Goal: Task Accomplishment & Management: Manage account settings

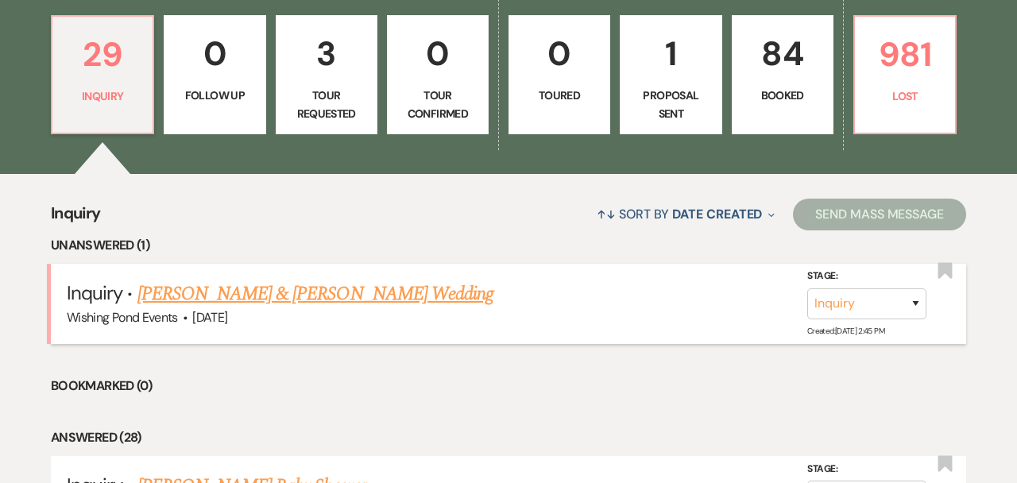
scroll to position [439, 0]
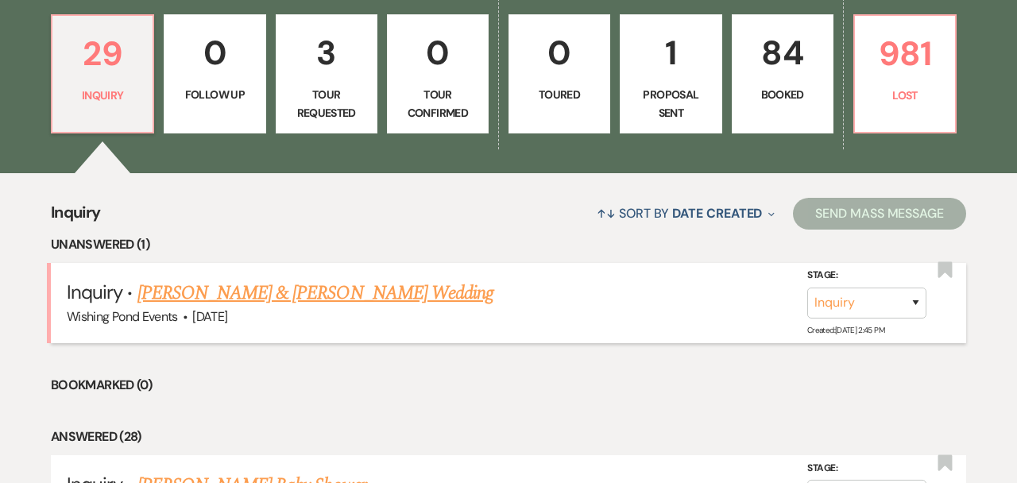
click at [382, 294] on link "[PERSON_NAME] & [PERSON_NAME] Wedding" at bounding box center [315, 293] width 356 height 29
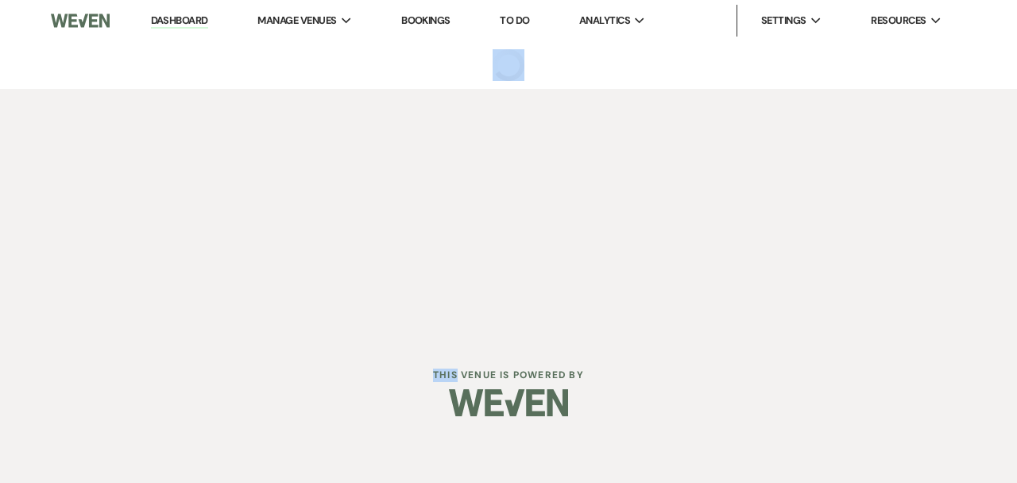
click at [382, 294] on div "Dashboard Manage Venues Expand Wishing Pond Events Bookings To Do Analytics Exp…" at bounding box center [508, 169] width 1017 height 338
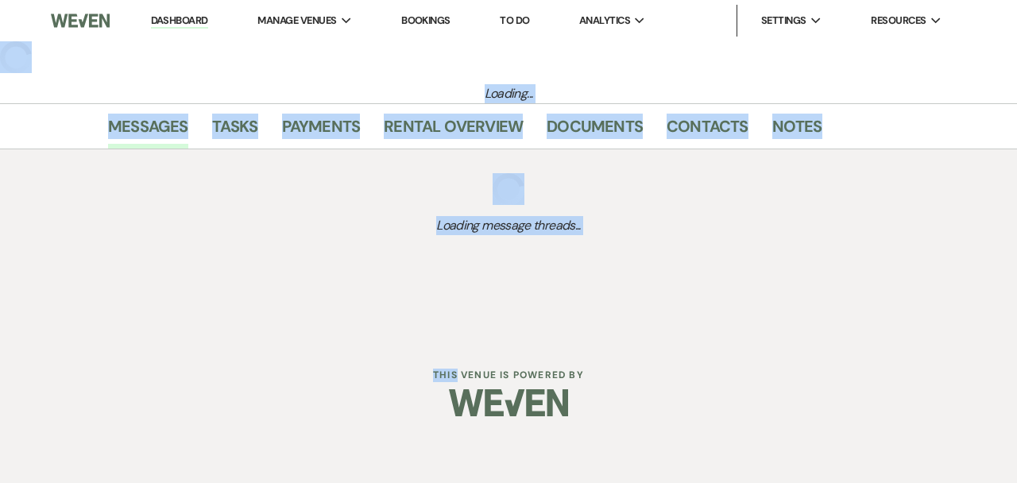
select select "5"
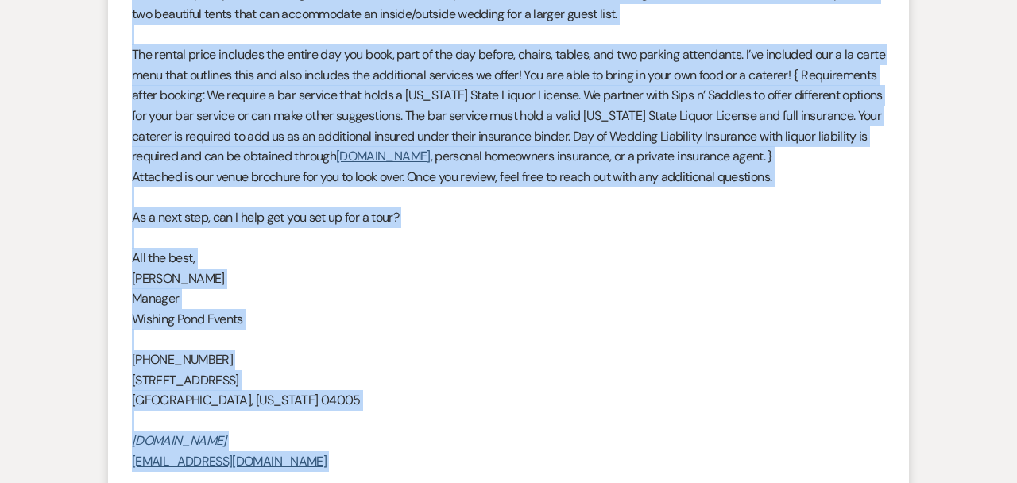
scroll to position [1661, 0]
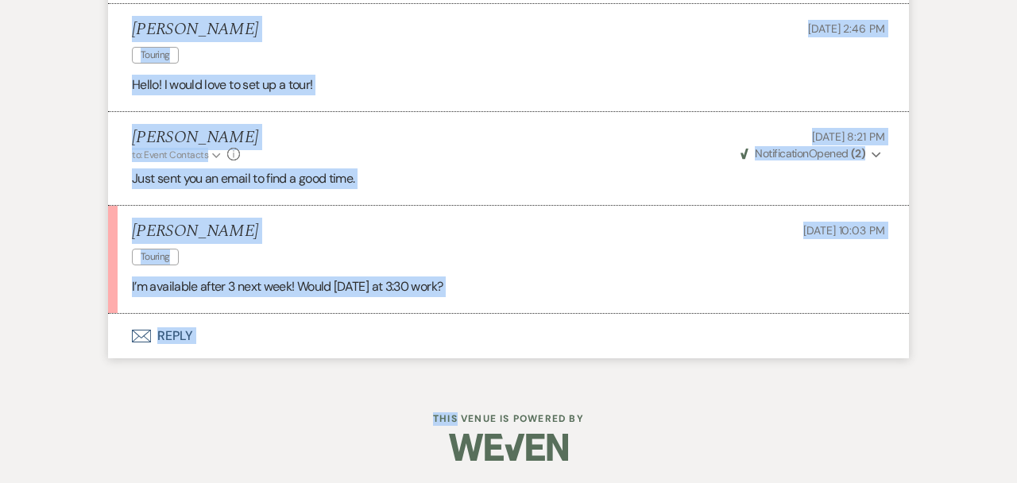
click at [506, 262] on div "[PERSON_NAME] Touring [DATE] 10:03 PM" at bounding box center [508, 246] width 753 height 48
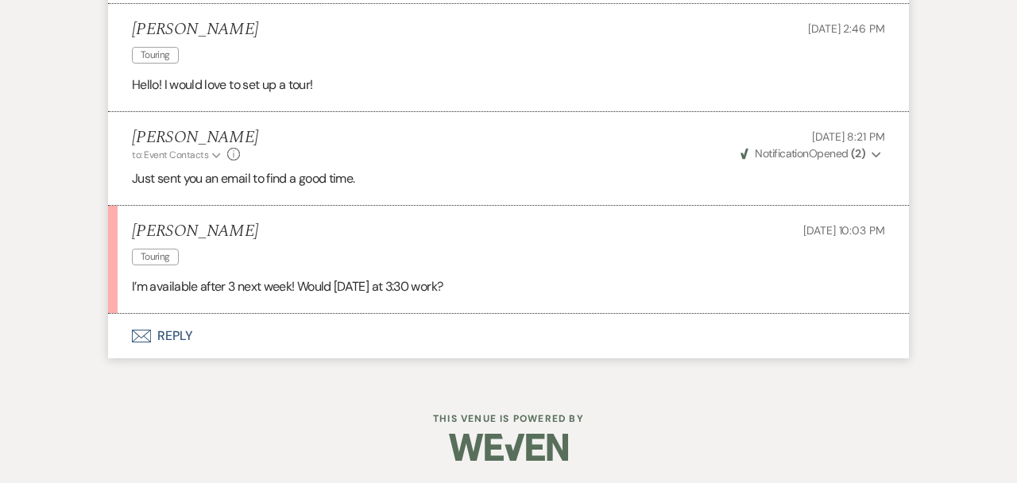
click at [443, 326] on button "Envelope Reply" at bounding box center [508, 336] width 801 height 44
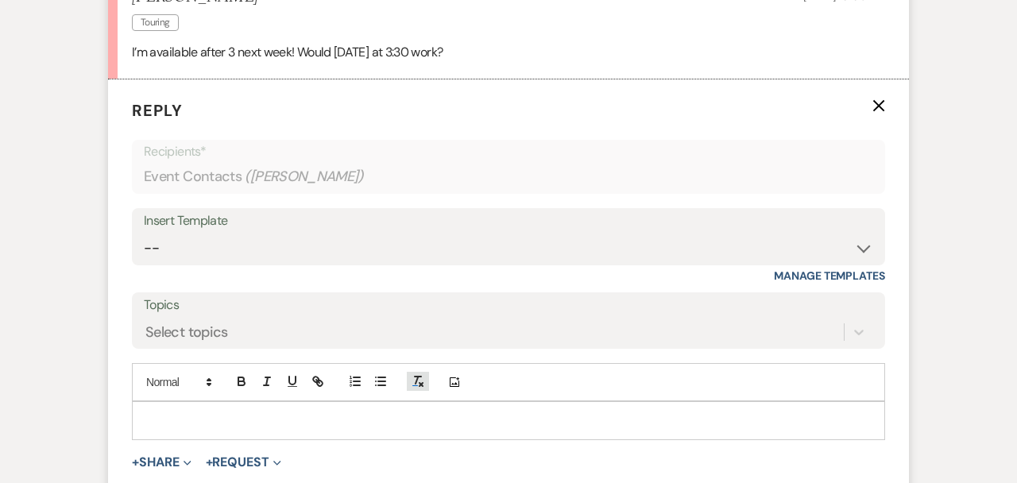
scroll to position [1897, 0]
click at [405, 407] on div at bounding box center [508, 418] width 751 height 37
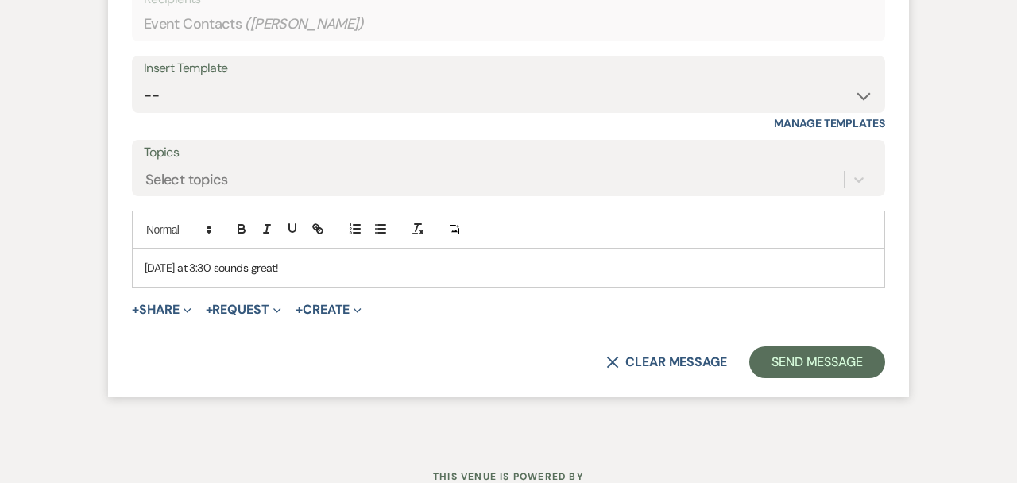
scroll to position [2049, 0]
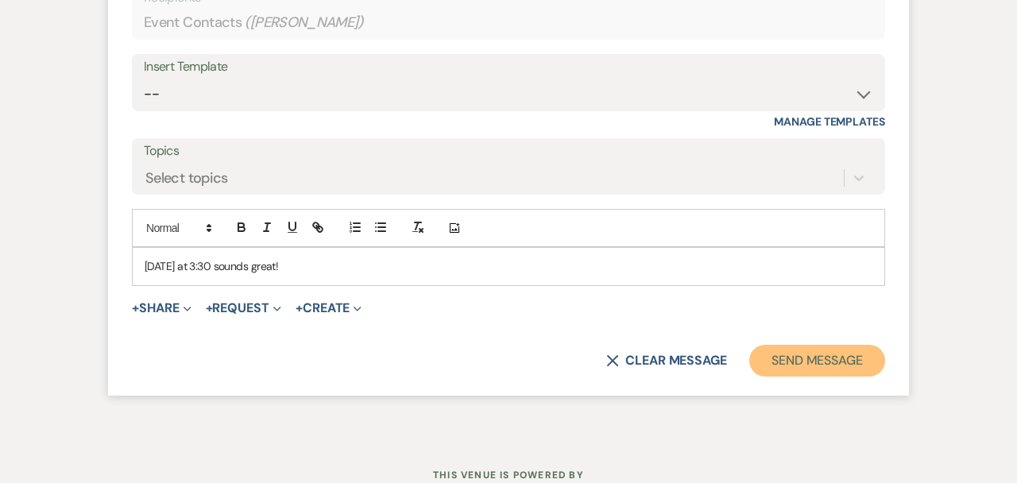
click at [830, 364] on button "Send Message" at bounding box center [817, 361] width 136 height 32
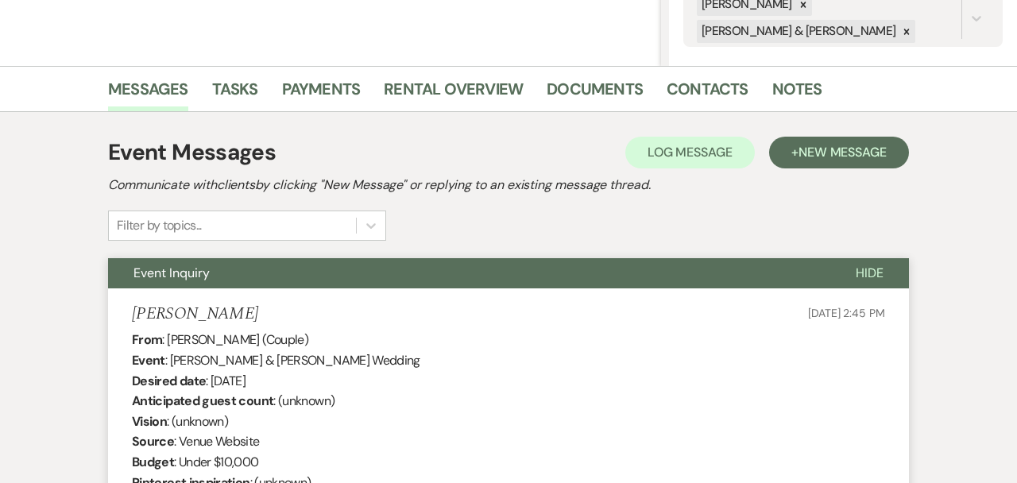
scroll to position [0, 0]
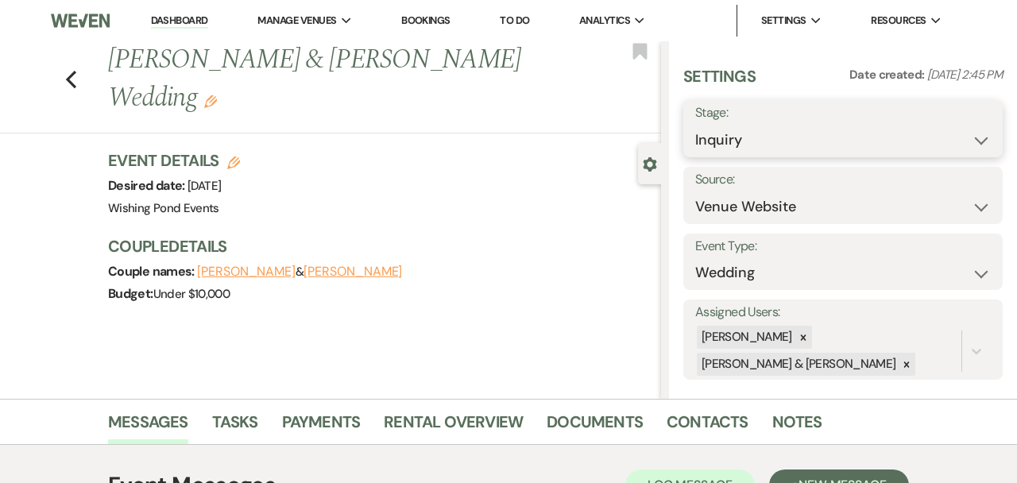
click at [770, 132] on select "Inquiry Follow Up Tour Requested Tour Confirmed Toured Proposal Sent Booked Lost" at bounding box center [842, 140] width 295 height 31
select select "4"
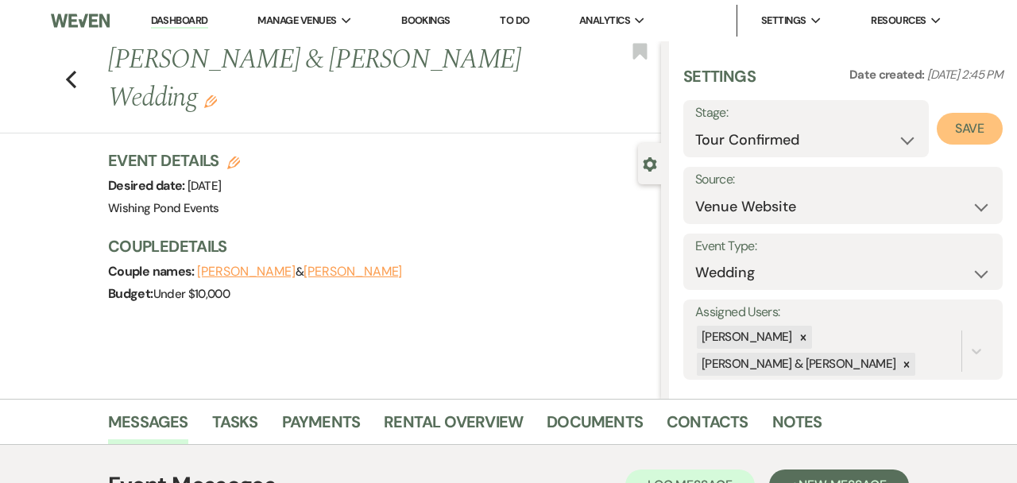
click at [967, 133] on button "Save" at bounding box center [969, 129] width 66 height 32
click at [204, 99] on icon "Edit" at bounding box center [210, 101] width 13 height 13
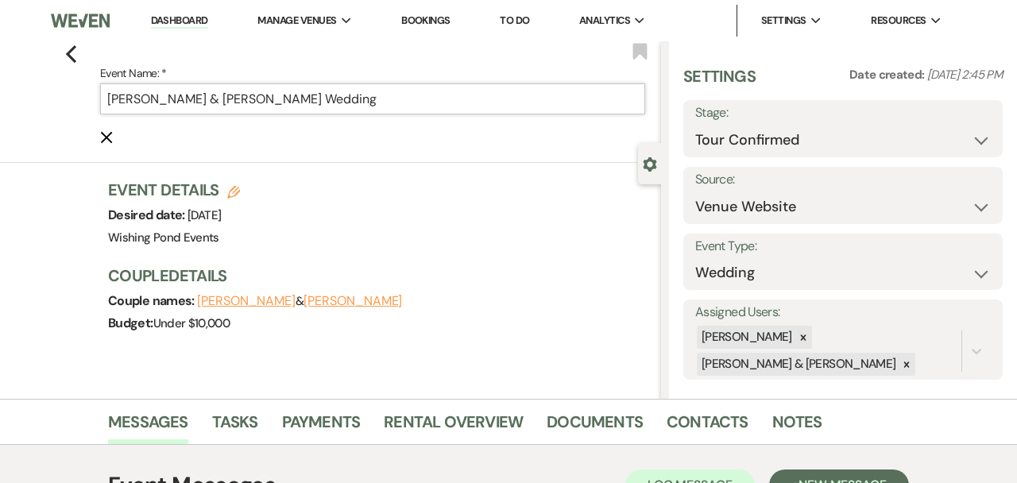
click at [437, 103] on input "[PERSON_NAME] & [PERSON_NAME] Wedding" at bounding box center [372, 98] width 545 height 31
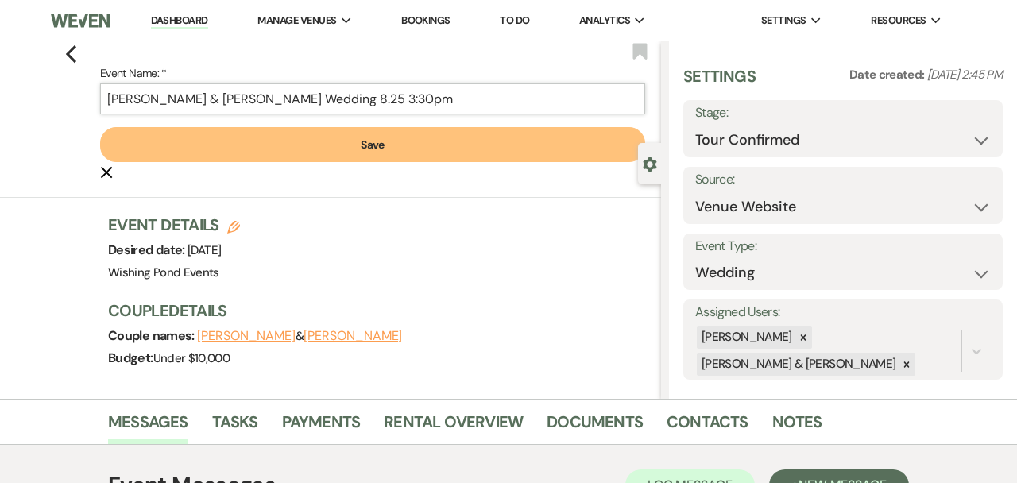
type input "[PERSON_NAME] & [PERSON_NAME] Wedding 8.25 3:30pm"
click at [490, 137] on button "Save" at bounding box center [372, 144] width 545 height 35
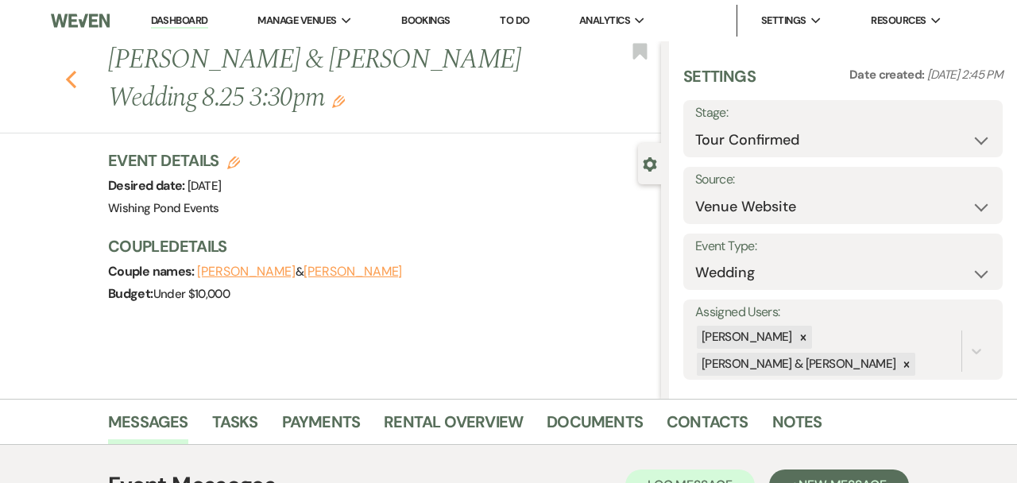
click at [67, 72] on icon "Previous" at bounding box center [71, 79] width 12 height 19
select select "4"
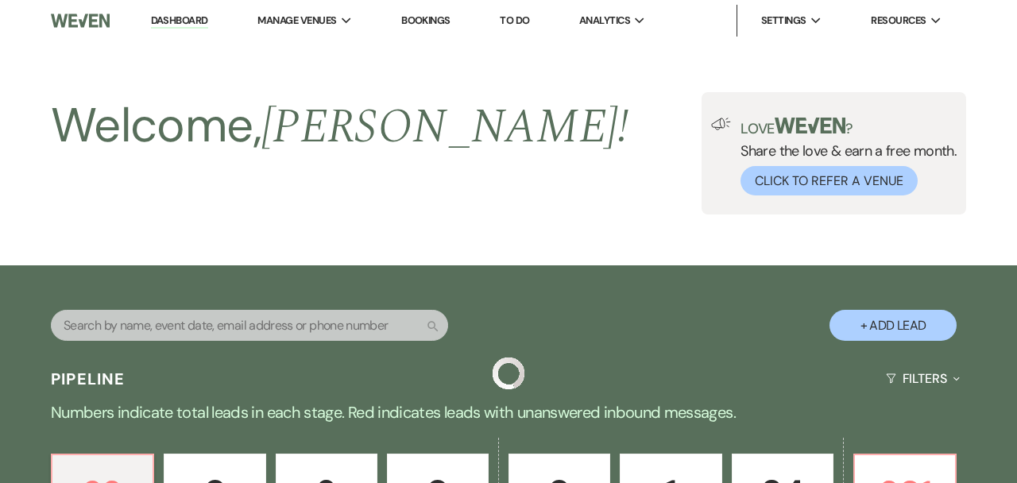
scroll to position [439, 0]
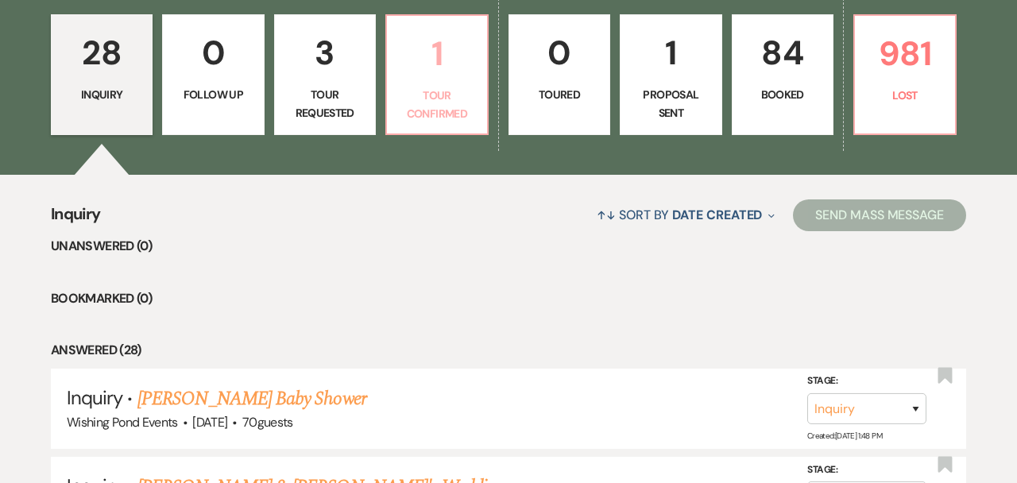
click at [453, 82] on link "1 Tour Confirmed" at bounding box center [436, 74] width 103 height 121
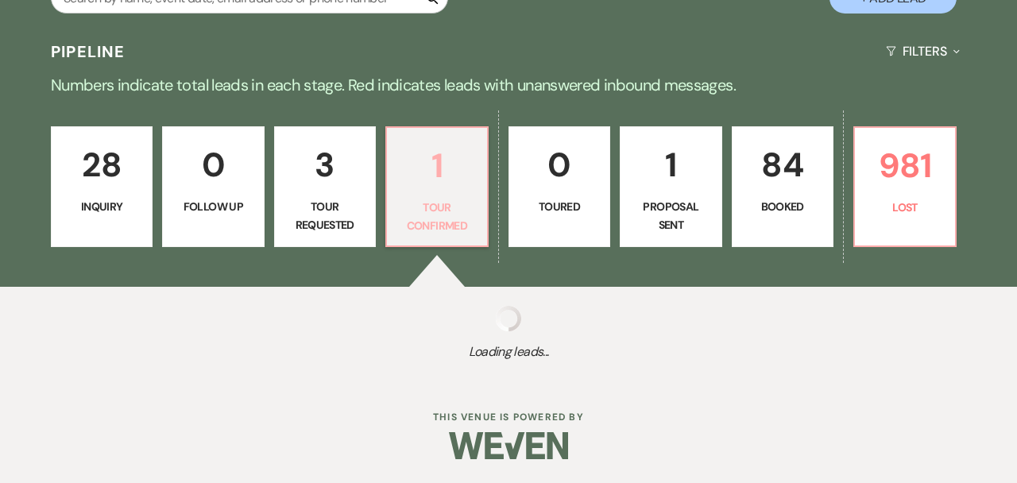
select select "4"
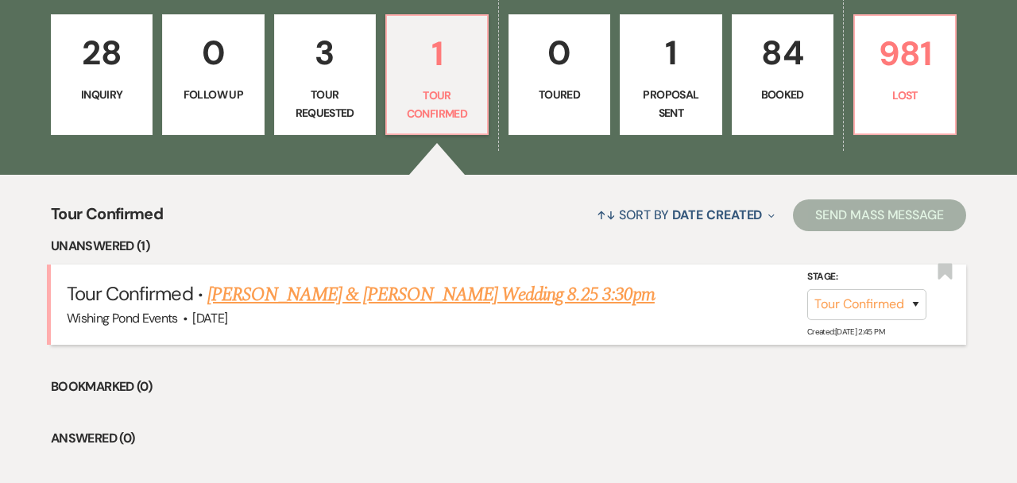
click at [356, 292] on link "[PERSON_NAME] & [PERSON_NAME] Wedding 8.25 3:30pm" at bounding box center [430, 294] width 447 height 29
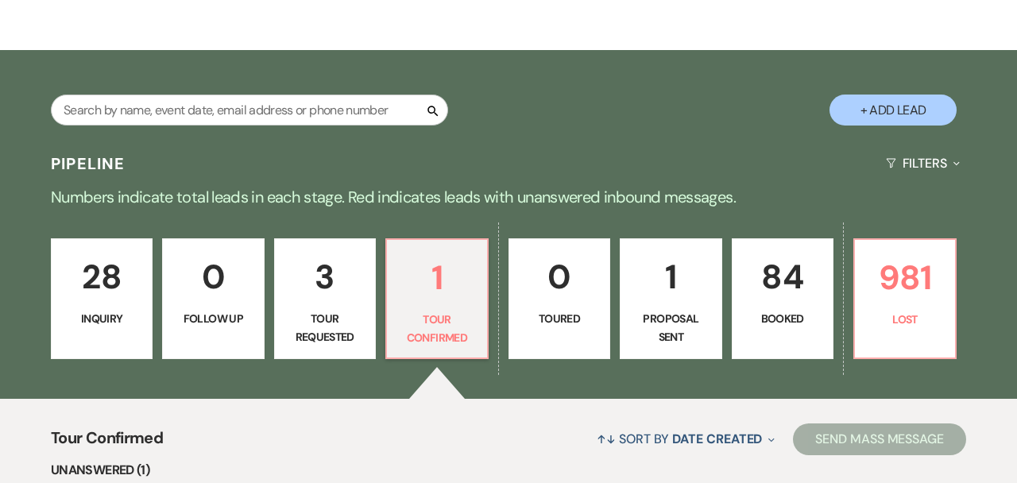
select select "4"
select select "5"
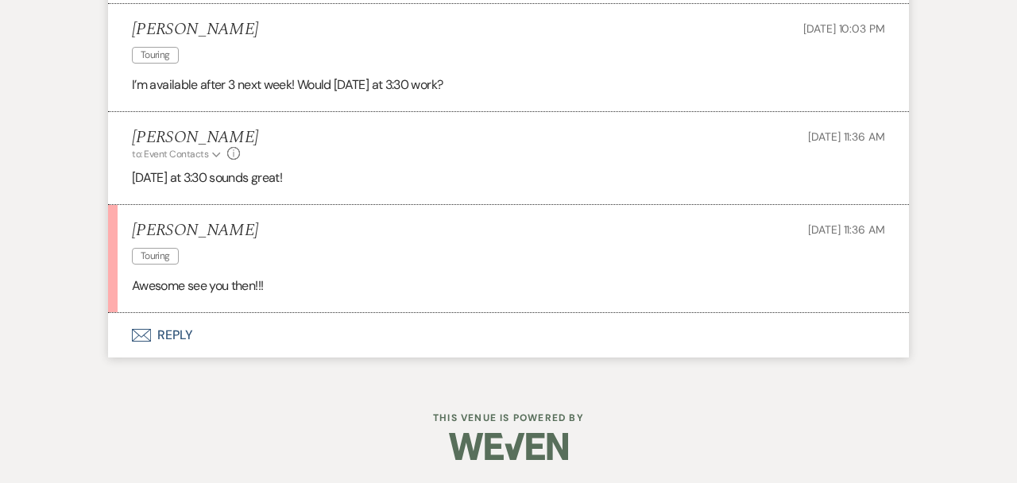
click at [344, 331] on button "Envelope Reply" at bounding box center [508, 335] width 801 height 44
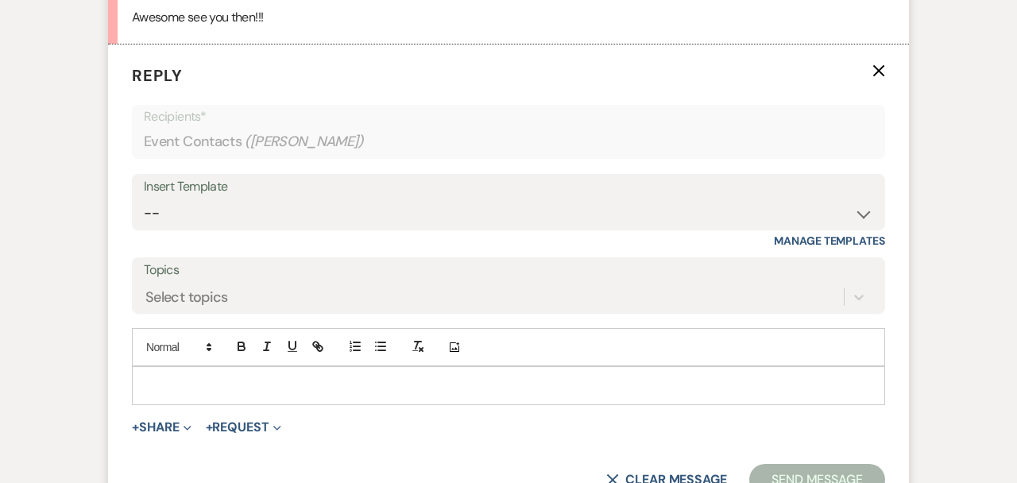
scroll to position [2169, 0]
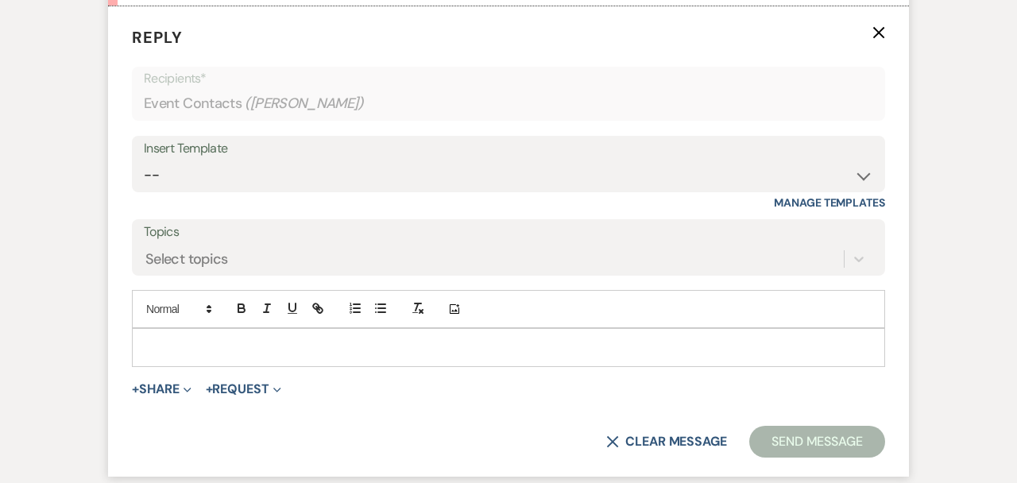
click at [353, 353] on p at bounding box center [509, 346] width 728 height 17
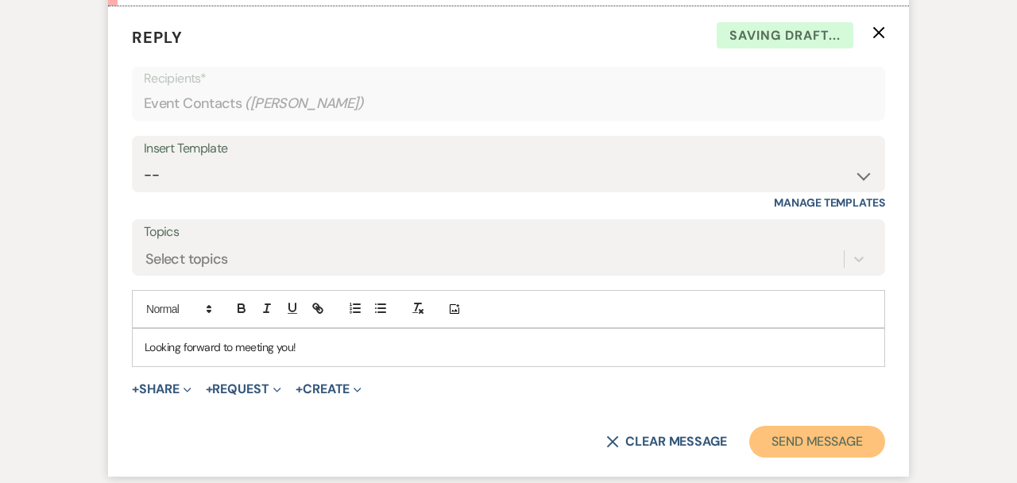
click at [787, 438] on button "Send Message" at bounding box center [817, 442] width 136 height 32
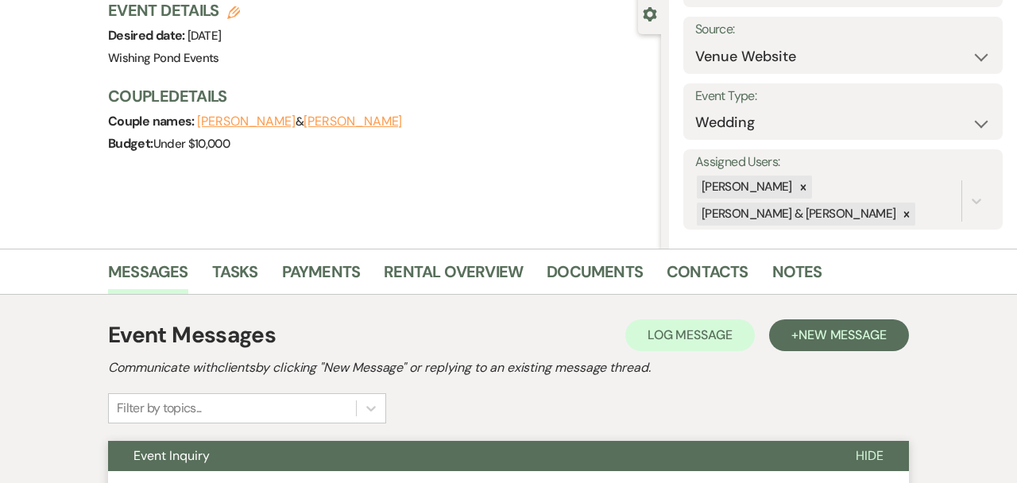
scroll to position [0, 0]
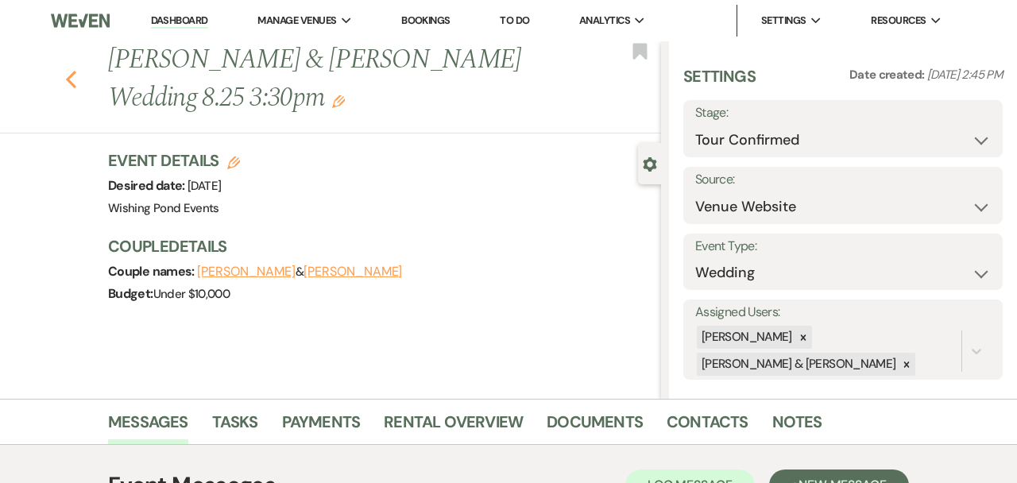
click at [71, 84] on use "button" at bounding box center [71, 79] width 10 height 17
select select "4"
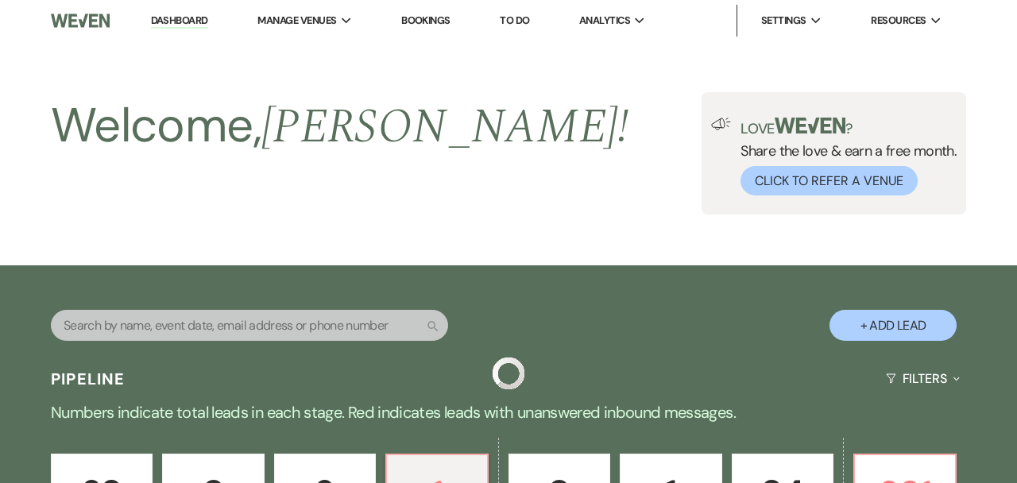
scroll to position [439, 0]
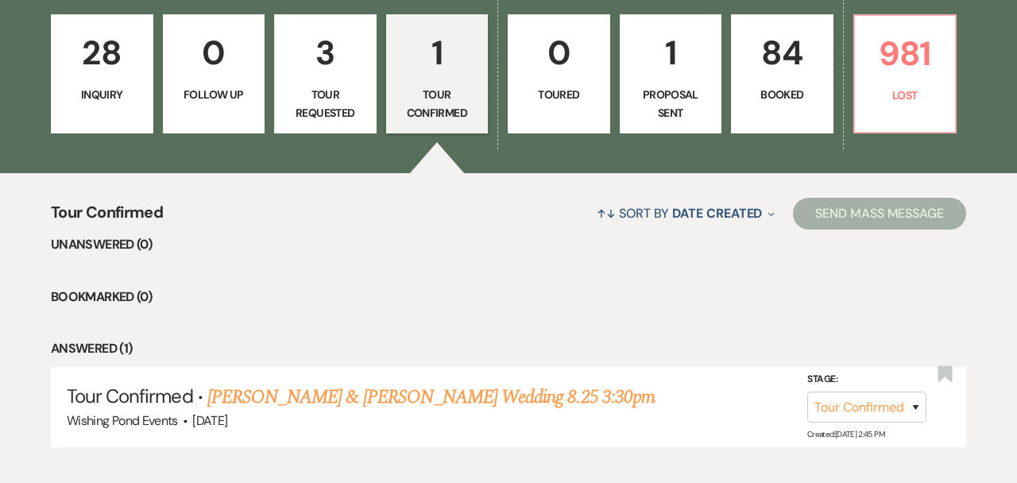
click at [343, 98] on p "Tour Requested" at bounding box center [325, 104] width 82 height 36
select select "2"
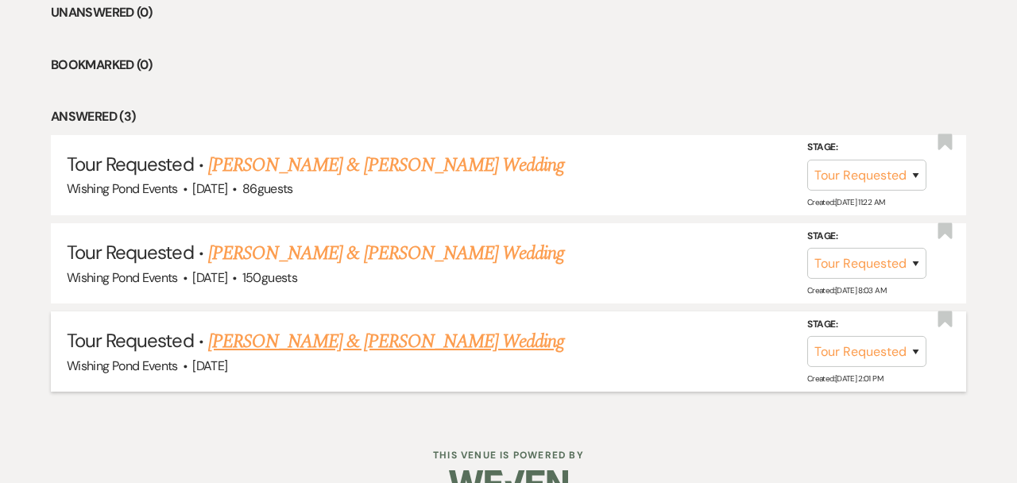
scroll to position [685, 0]
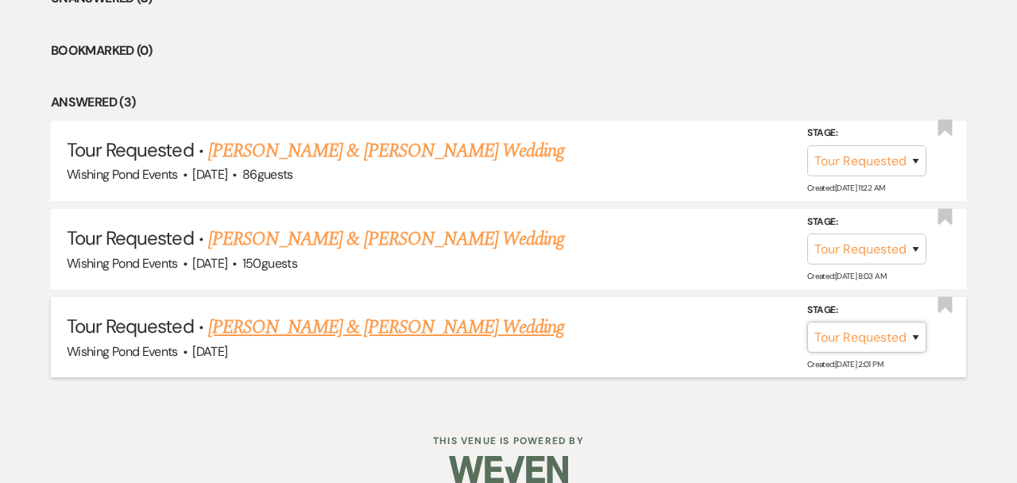
click at [894, 346] on select "Inquiry Follow Up Tour Requested Tour Confirmed Toured Proposal Sent Booked Lost" at bounding box center [866, 337] width 119 height 31
click at [424, 313] on link "[PERSON_NAME] & [PERSON_NAME] Wedding" at bounding box center [386, 327] width 356 height 29
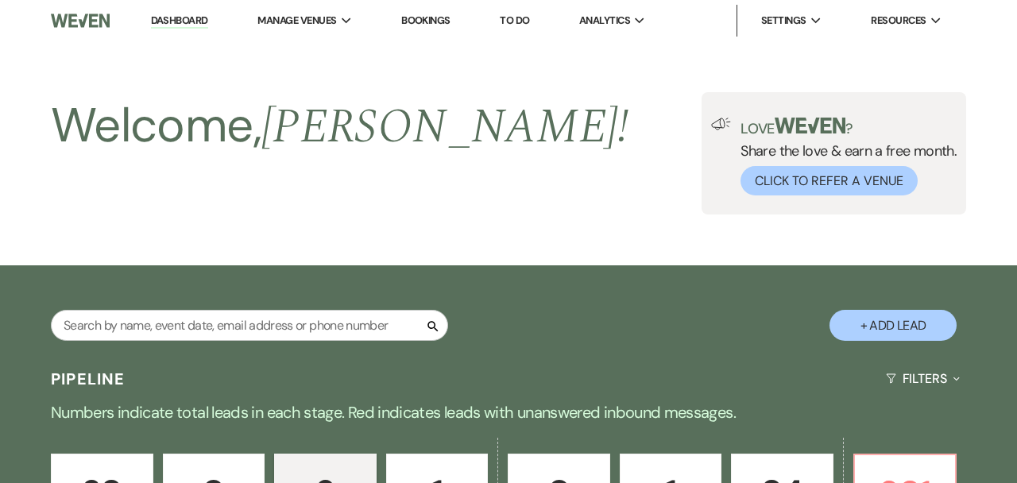
select select "2"
select select "5"
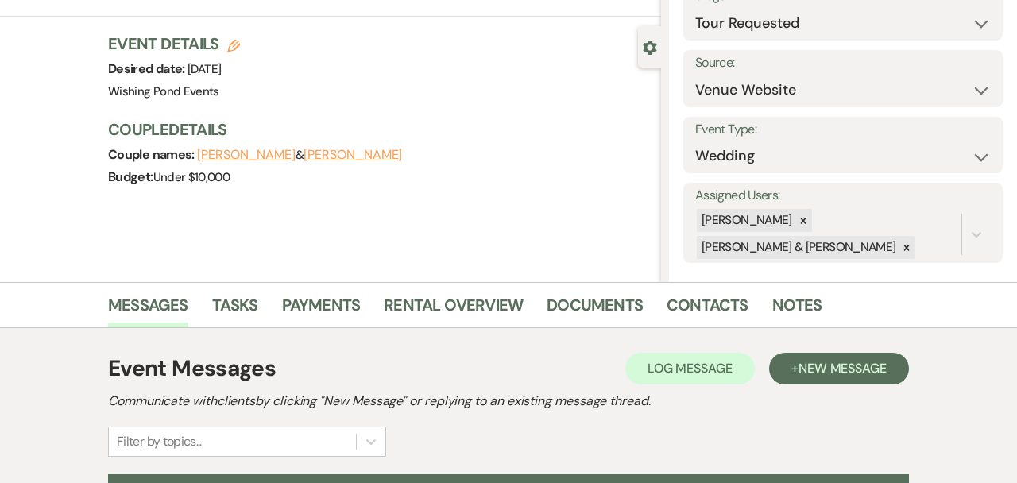
scroll to position [95, 0]
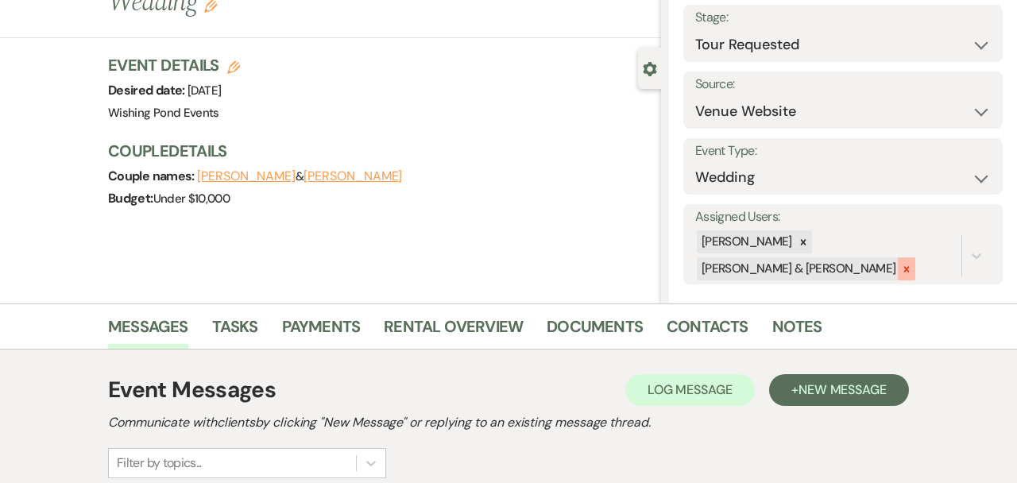
click at [904, 268] on icon at bounding box center [907, 269] width 6 height 6
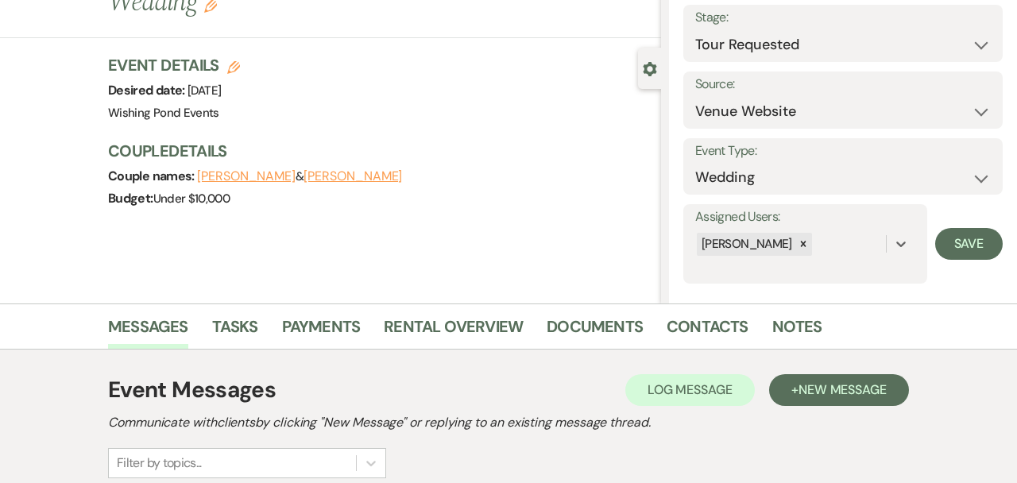
click at [240, 79] on div "Desired date: [DATE]" at bounding box center [174, 90] width 132 height 22
click at [647, 68] on icon "Gear" at bounding box center [650, 69] width 14 height 14
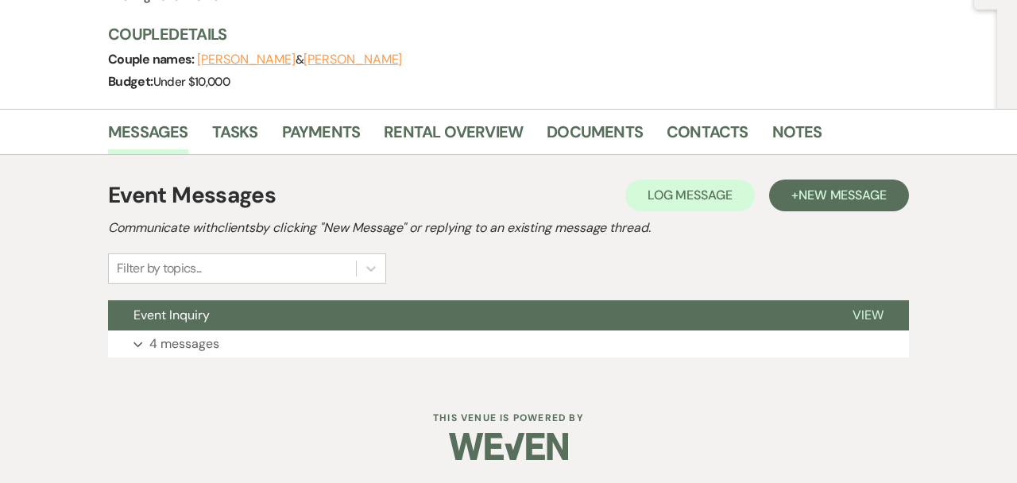
scroll to position [0, 0]
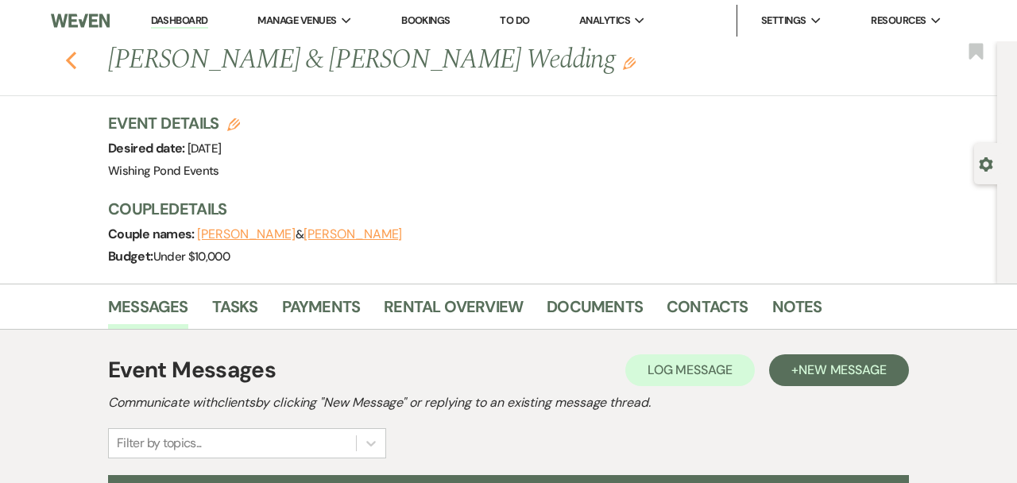
click at [74, 62] on icon "Previous" at bounding box center [71, 60] width 12 height 19
select select "2"
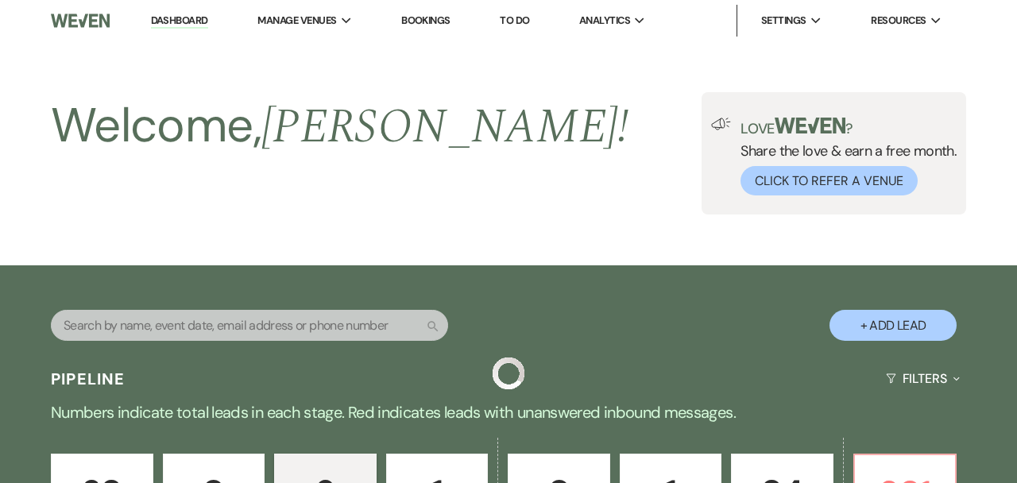
scroll to position [685, 0]
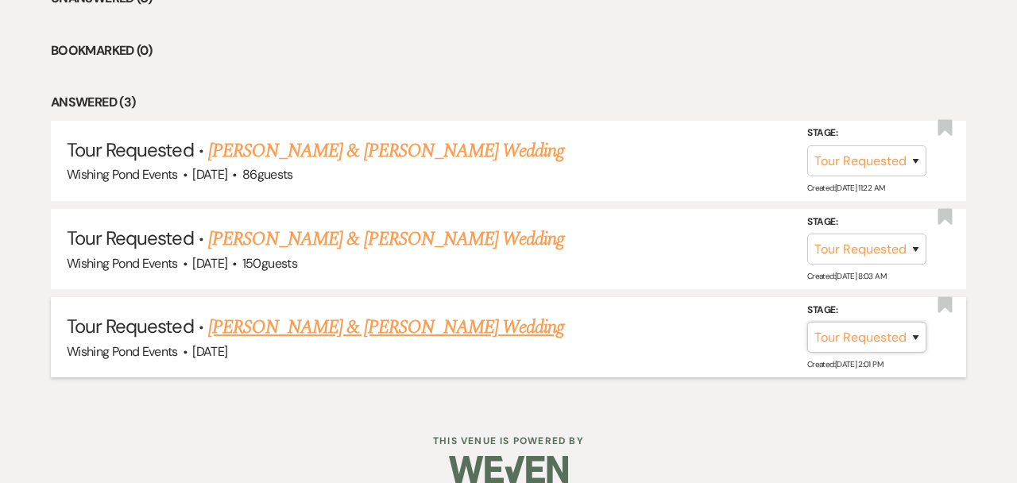
click at [863, 331] on select "Inquiry Follow Up Tour Requested Tour Confirmed Toured Proposal Sent Booked Lost" at bounding box center [866, 337] width 119 height 31
select select "8"
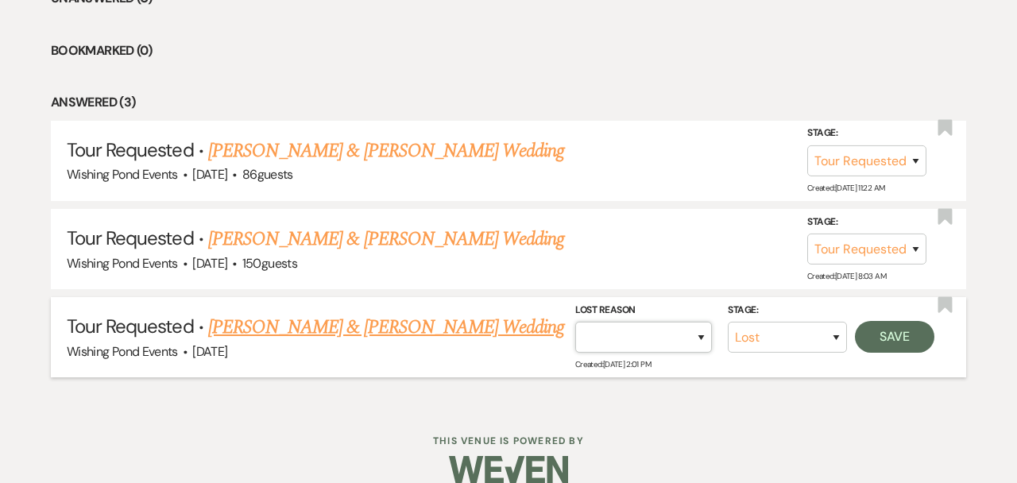
click at [703, 349] on select "Booked Elsewhere Budget Date Unavailable No Response Not a Good Match Capacity …" at bounding box center [643, 337] width 137 height 31
select select "4"
click at [898, 338] on button "Save" at bounding box center [894, 337] width 79 height 32
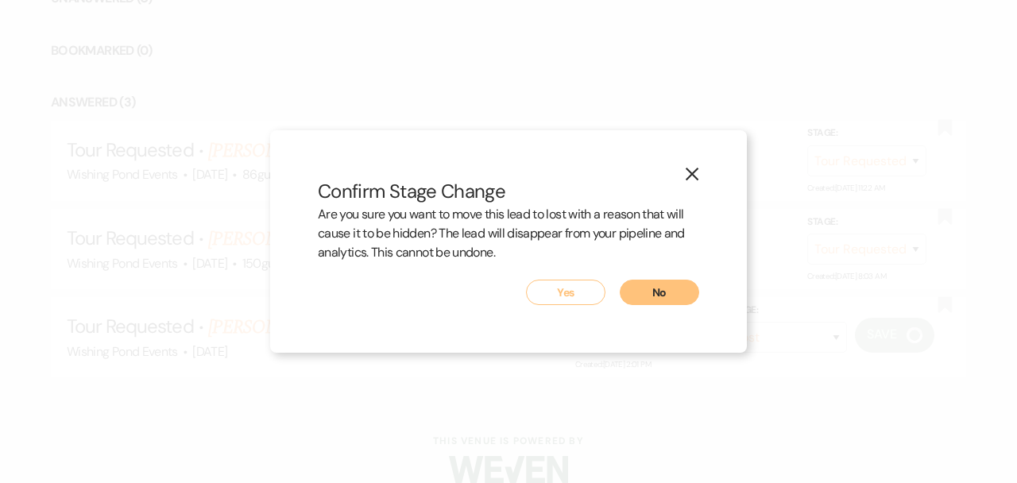
click at [701, 160] on button "X" at bounding box center [692, 173] width 24 height 28
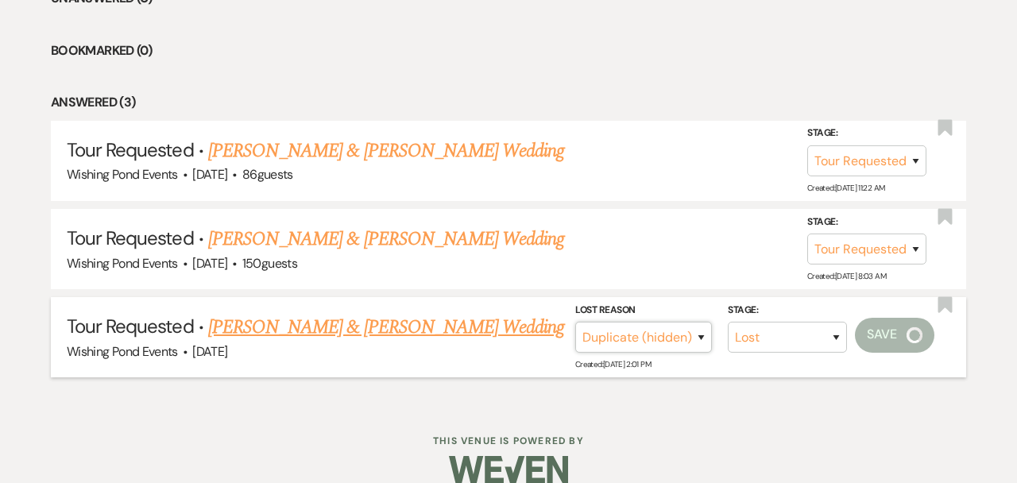
click at [665, 346] on select "Booked Elsewhere Budget Date Unavailable No Response Not a Good Match Capacity …" at bounding box center [643, 337] width 137 height 31
click at [631, 328] on select "Booked Elsewhere Budget Date Unavailable No Response Not a Good Match Capacity …" at bounding box center [643, 337] width 137 height 31
click at [431, 342] on div "Wishing Pond Events · [DATE]" at bounding box center [508, 352] width 883 height 21
click at [423, 331] on link "[PERSON_NAME] & [PERSON_NAME] Wedding" at bounding box center [386, 327] width 356 height 29
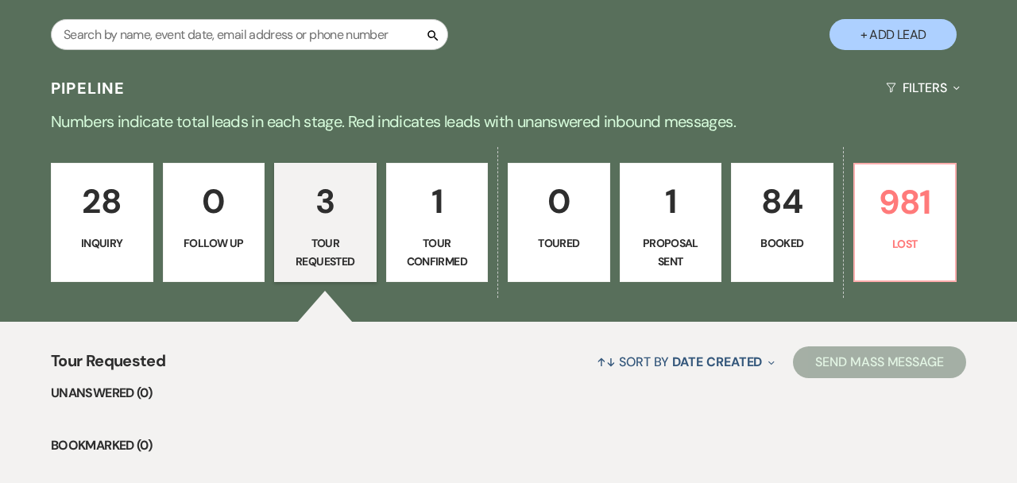
select select "2"
select select "5"
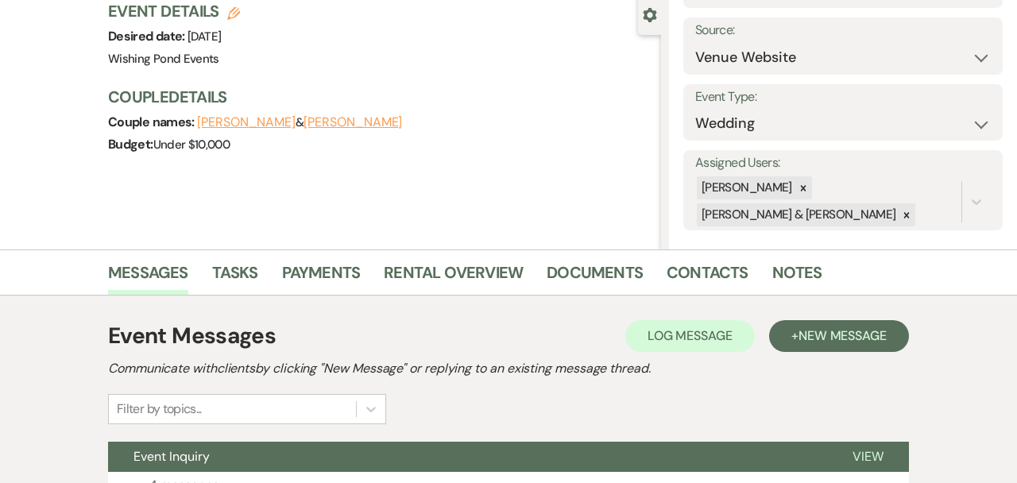
scroll to position [0, 0]
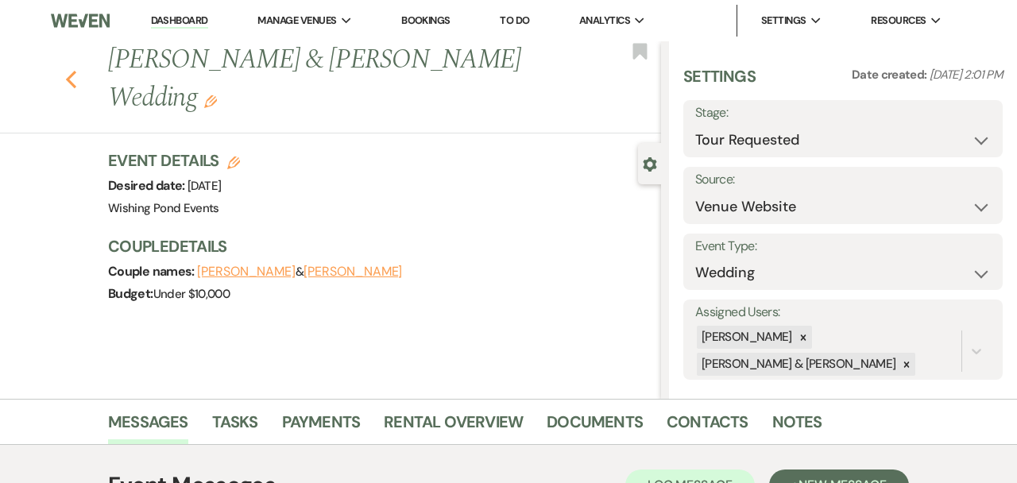
click at [65, 79] on icon "Previous" at bounding box center [71, 79] width 12 height 19
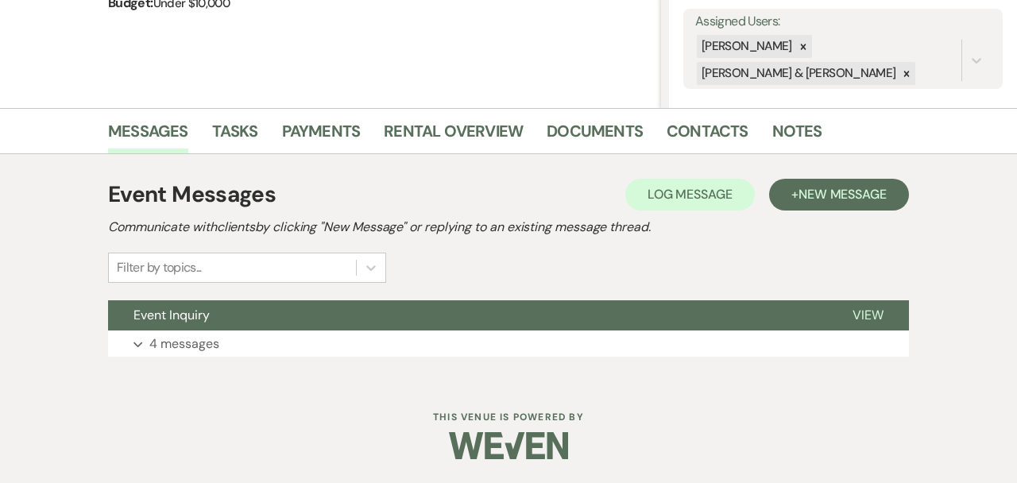
select select "2"
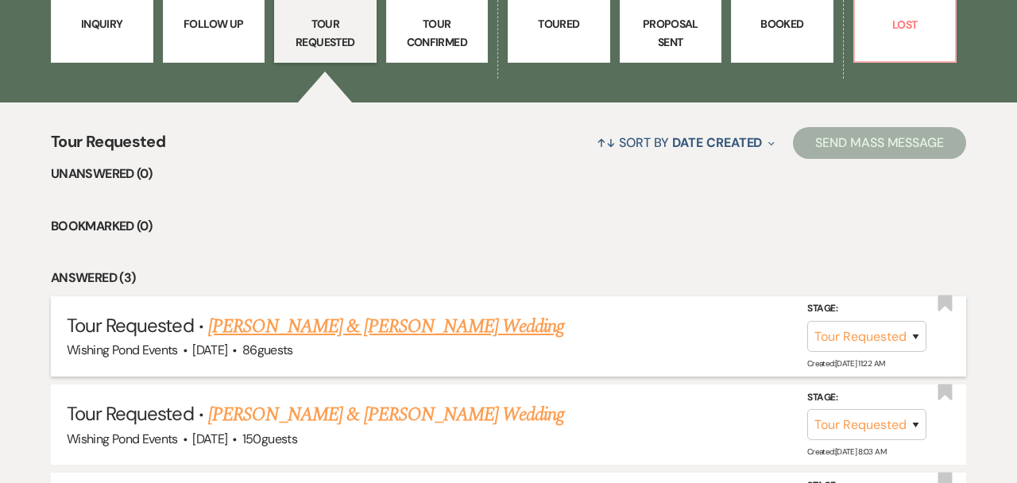
scroll to position [508, 0]
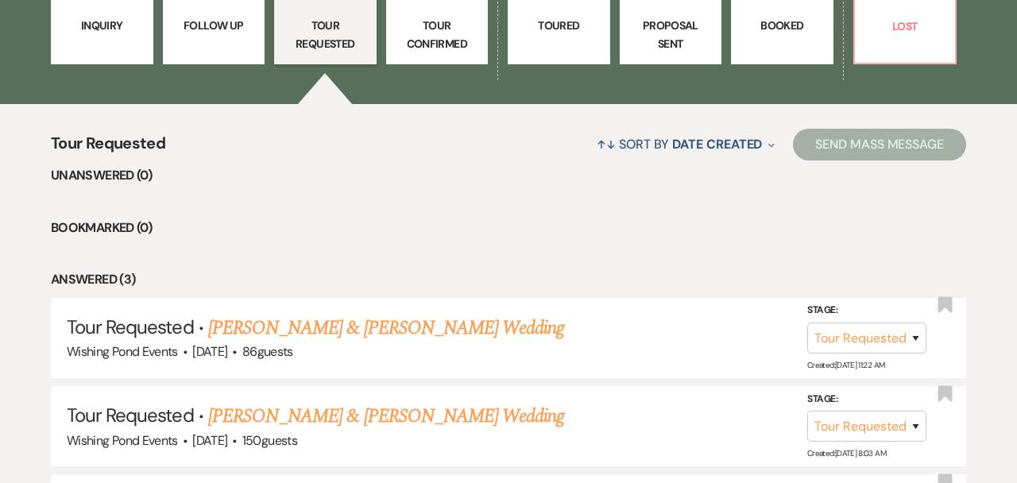
click at [440, 101] on div "28 Inquiry 0 Follow Up 3 Tour Requested 1 Tour Confirmed 0 Toured 1 Proposal Se…" at bounding box center [508, 15] width 1017 height 178
click at [442, 41] on p "Tour Confirmed" at bounding box center [437, 35] width 82 height 36
select select "4"
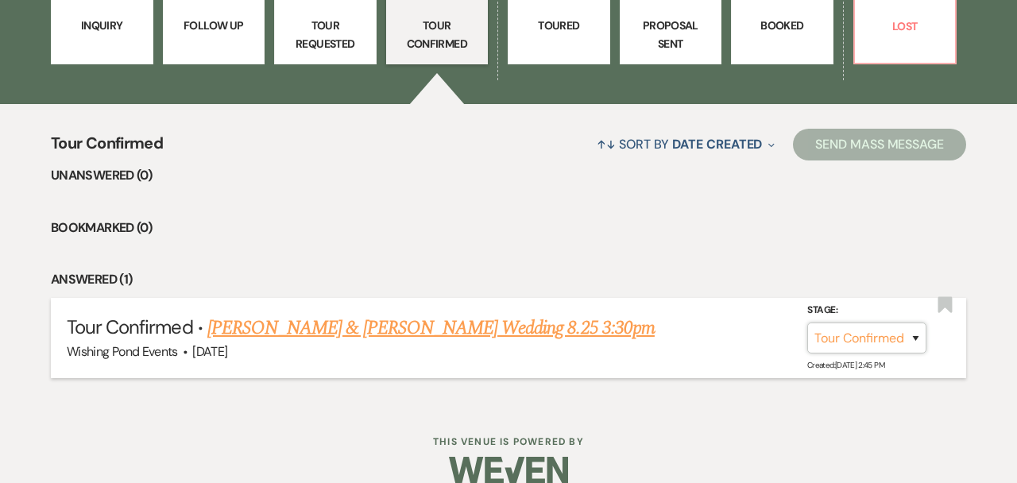
click at [851, 344] on select "Inquiry Follow Up Tour Requested Tour Confirmed Toured Proposal Sent Booked Lost" at bounding box center [866, 337] width 119 height 31
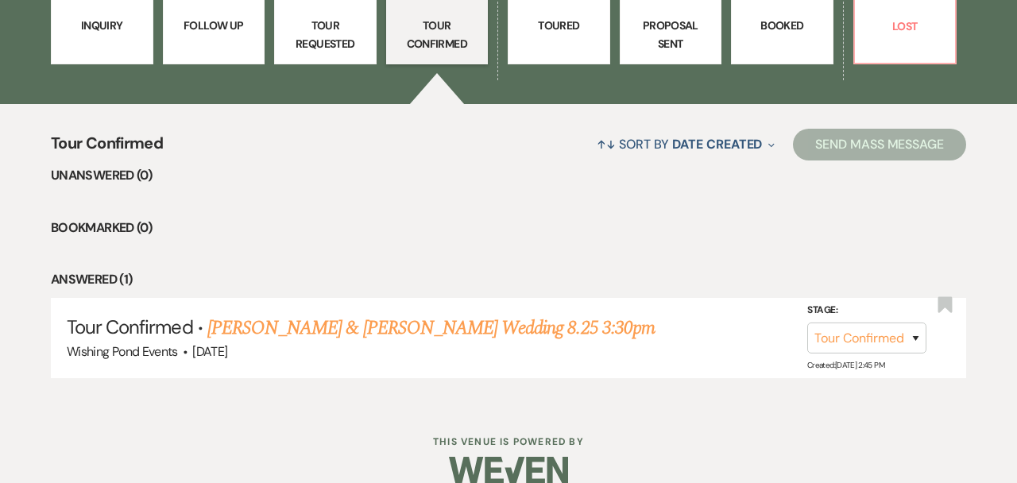
click at [334, 31] on p "Tour Requested" at bounding box center [325, 35] width 82 height 36
select select "2"
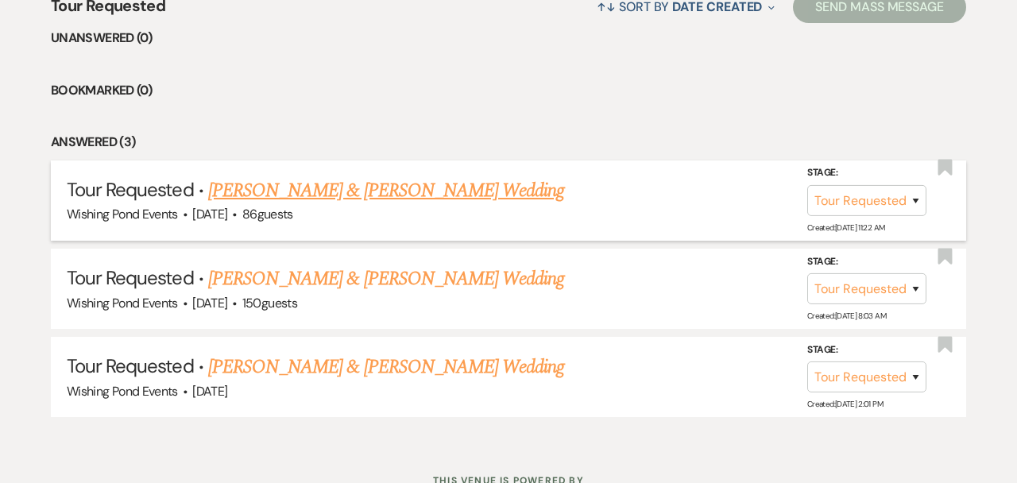
scroll to position [692, 0]
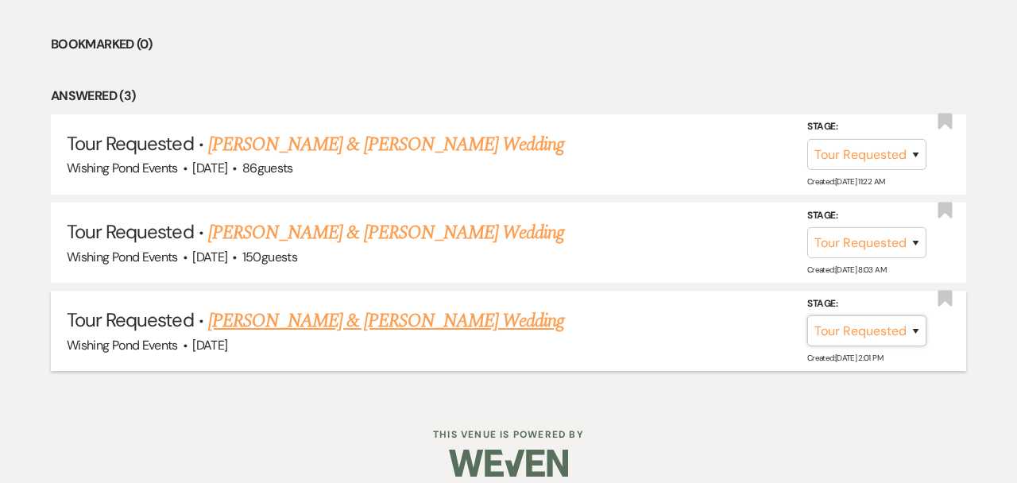
click at [890, 329] on select "Inquiry Follow Up Tour Requested Tour Confirmed Toured Proposal Sent Booked Lost" at bounding box center [866, 330] width 119 height 31
select select "8"
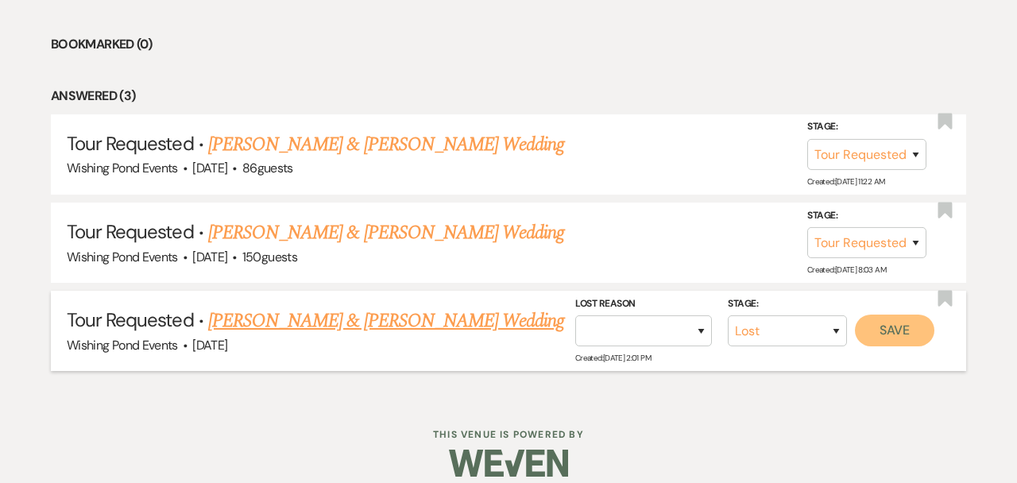
click at [902, 326] on button "Save" at bounding box center [894, 331] width 79 height 32
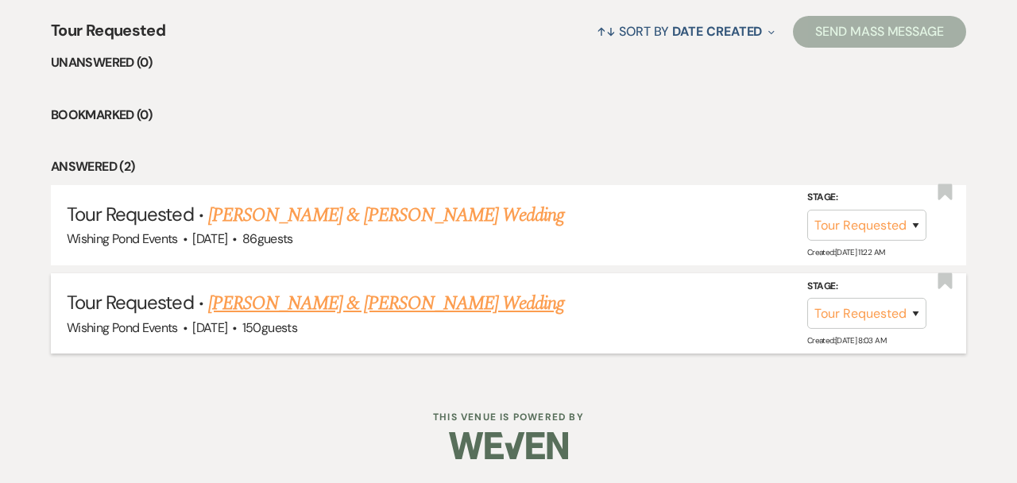
scroll to position [620, 0]
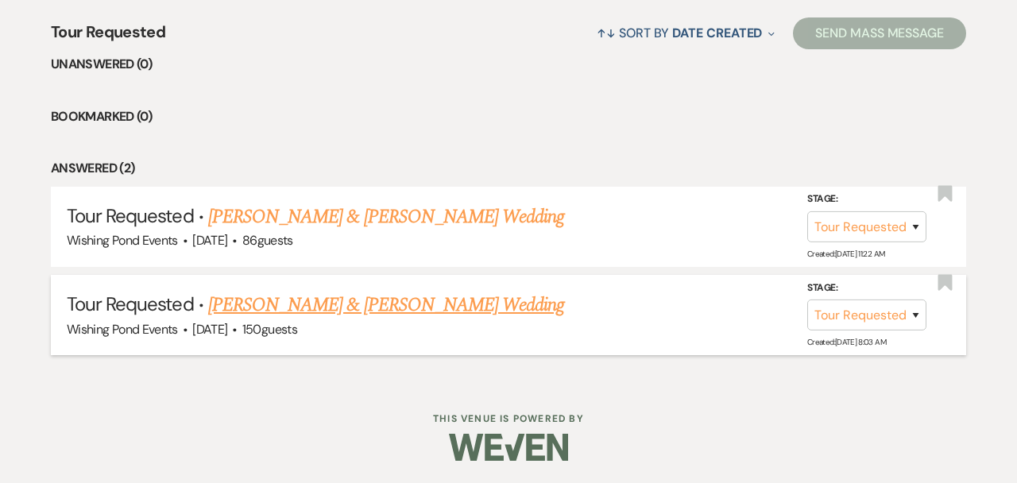
click at [383, 301] on link "[PERSON_NAME] & [PERSON_NAME] Wedding" at bounding box center [386, 305] width 356 height 29
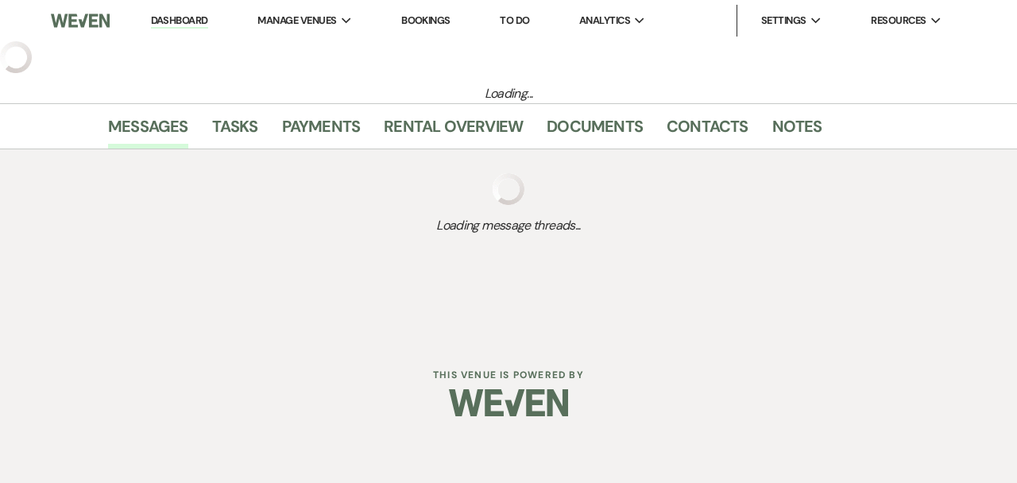
select select "2"
select select "1"
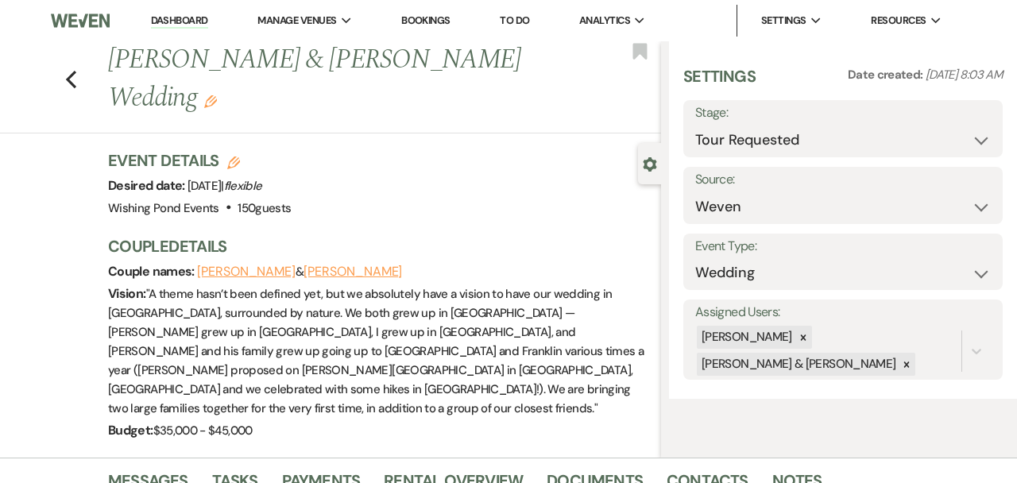
scroll to position [291, 0]
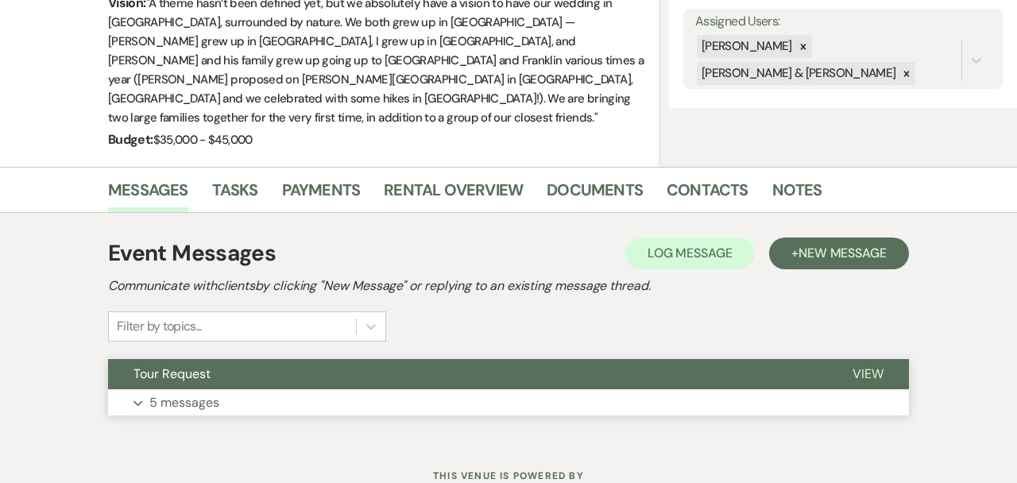
click at [374, 359] on button "Tour Request" at bounding box center [467, 374] width 719 height 30
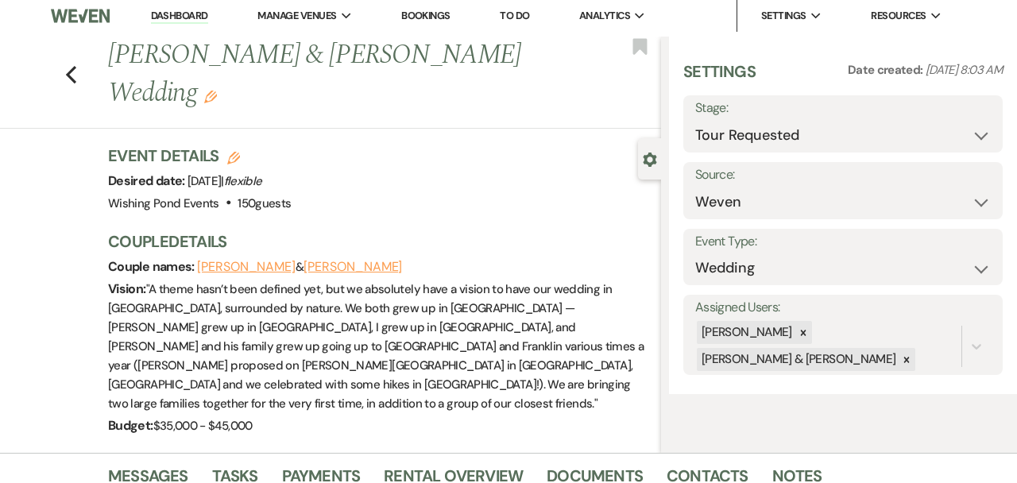
scroll to position [0, 0]
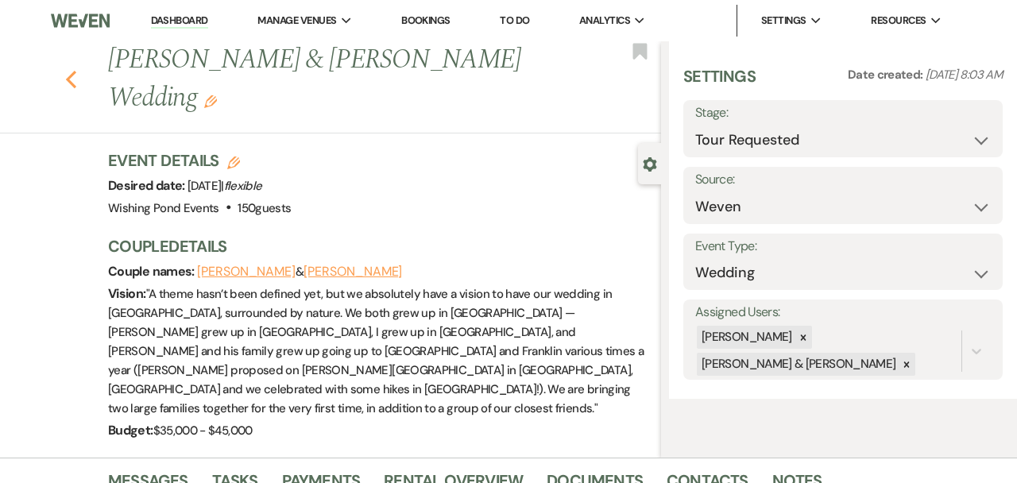
click at [65, 70] on icon "Previous" at bounding box center [71, 79] width 12 height 19
select select "2"
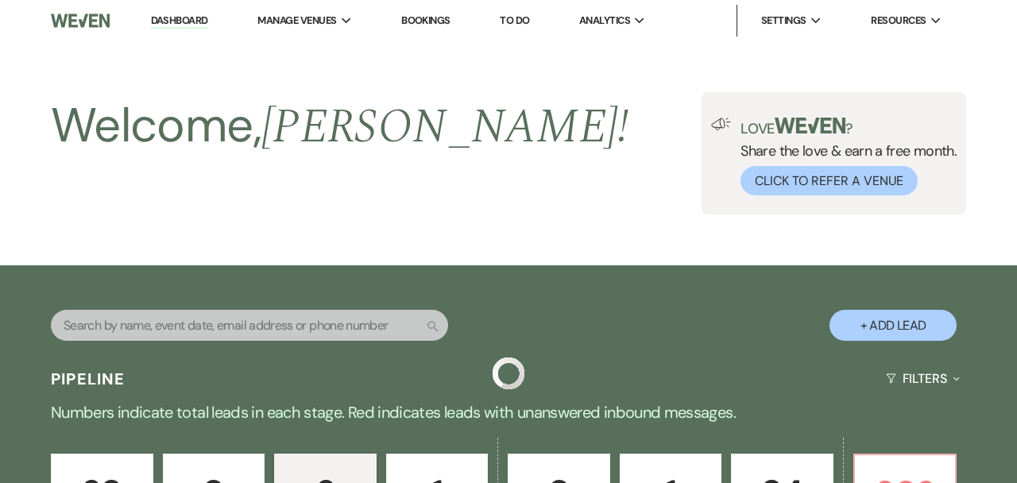
scroll to position [620, 0]
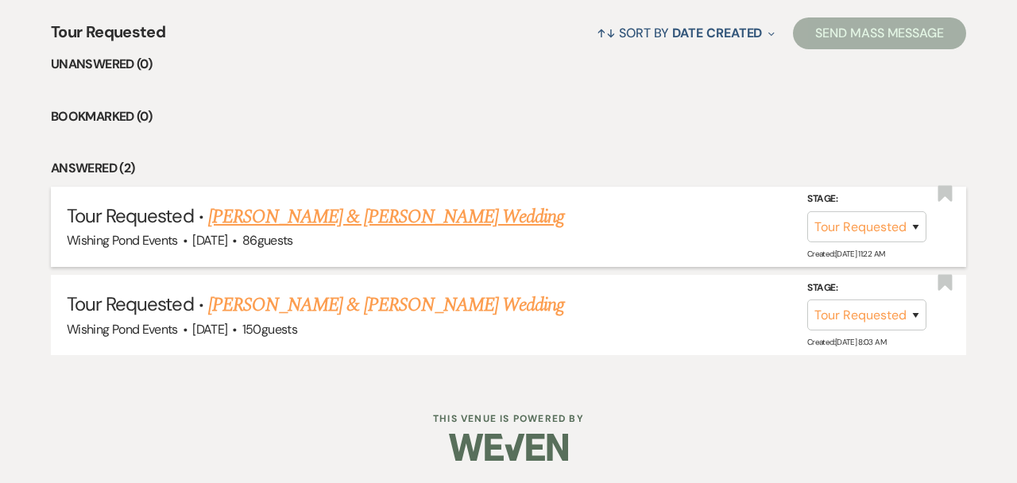
click at [297, 206] on link "[PERSON_NAME] & [PERSON_NAME] Wedding" at bounding box center [386, 217] width 356 height 29
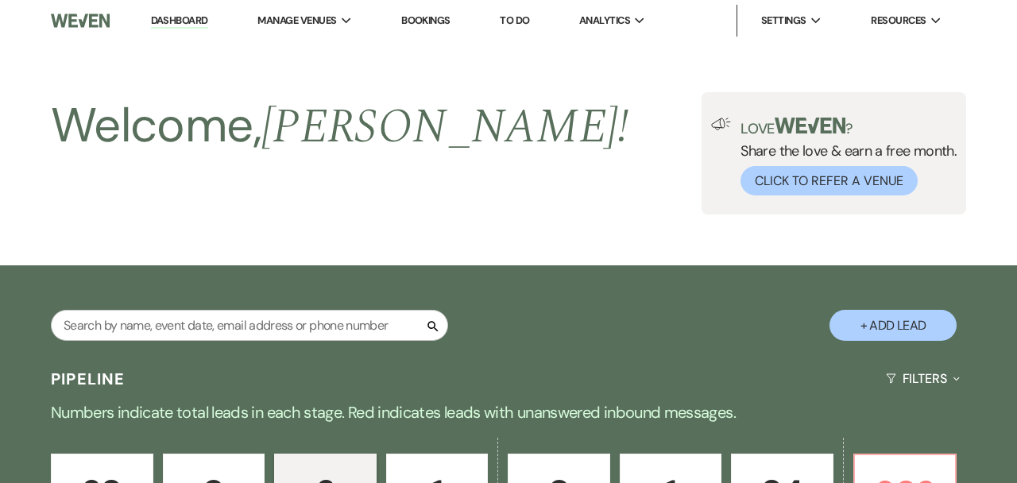
select select "2"
select select "5"
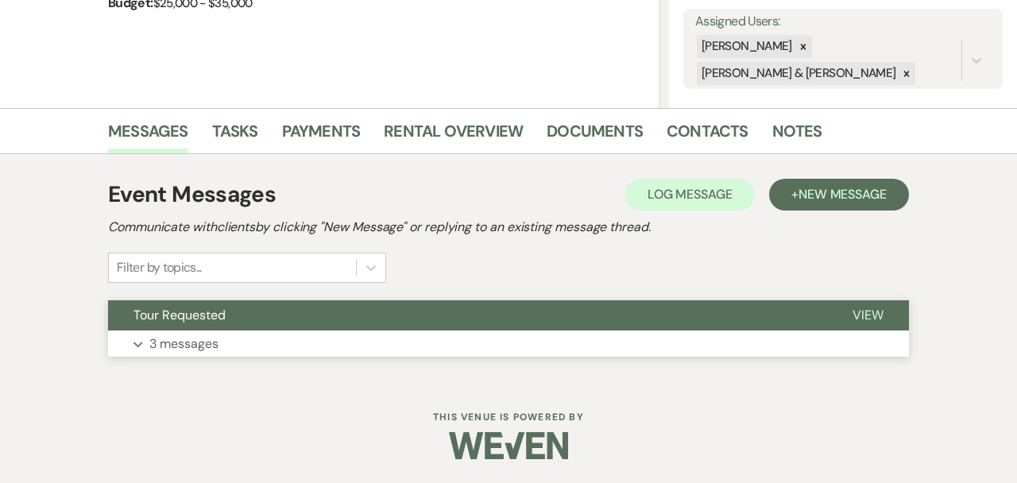
click at [335, 322] on button "Tour Requested" at bounding box center [467, 315] width 719 height 30
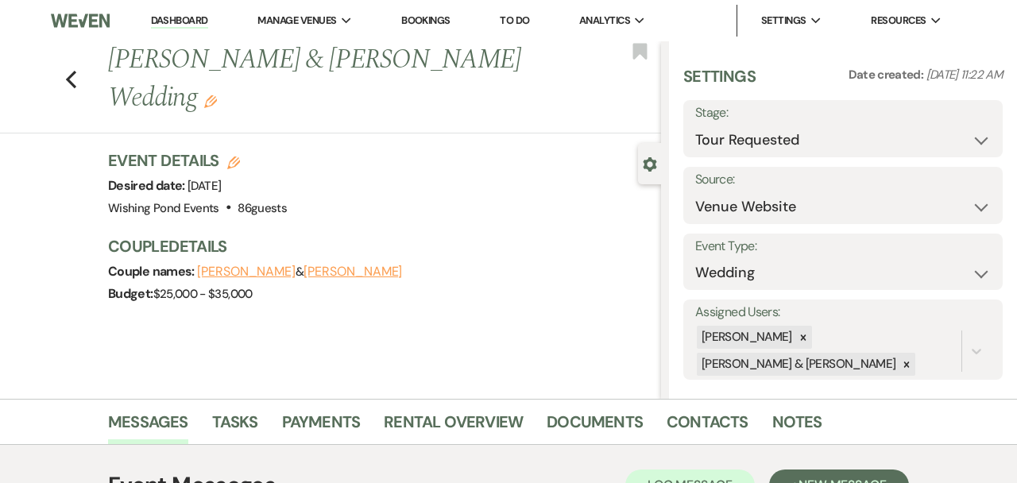
click at [178, 25] on link "Dashboard" at bounding box center [179, 21] width 57 height 15
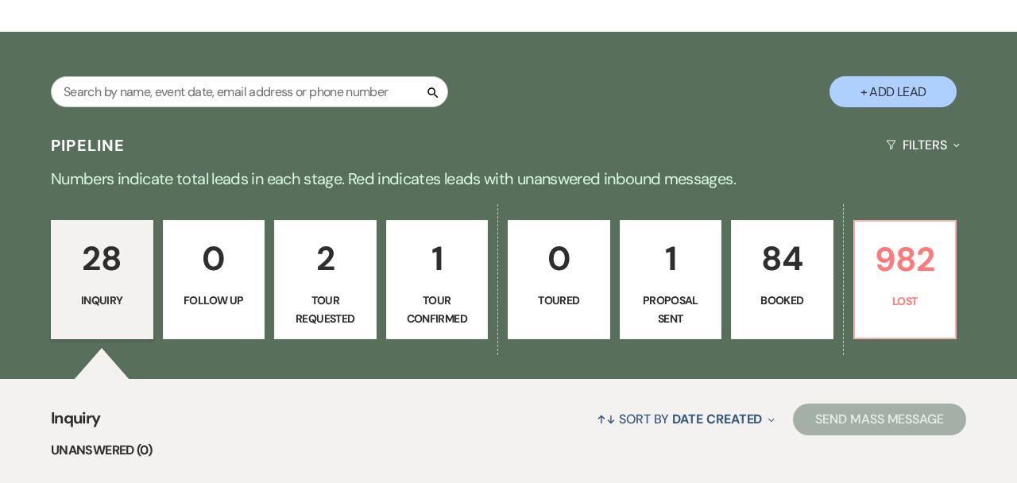
scroll to position [234, 0]
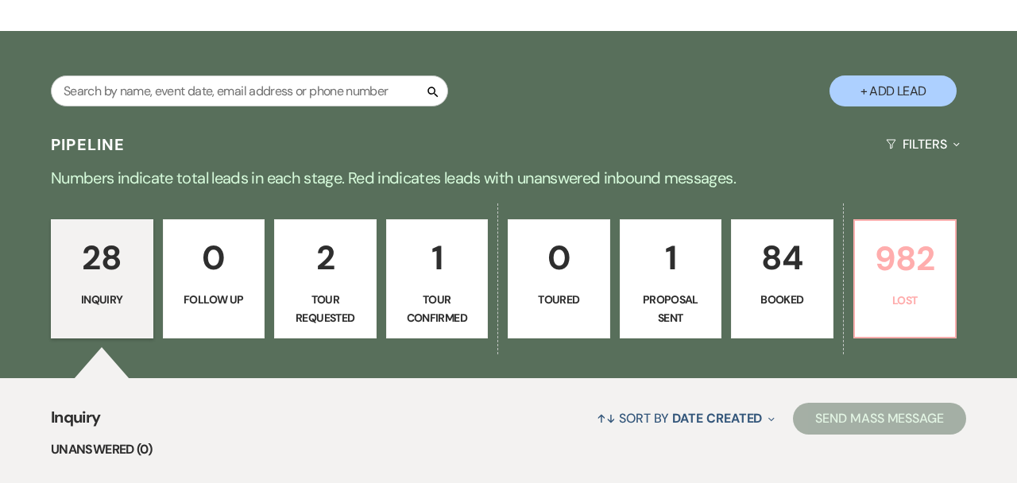
click at [878, 261] on p "982" at bounding box center [905, 258] width 82 height 53
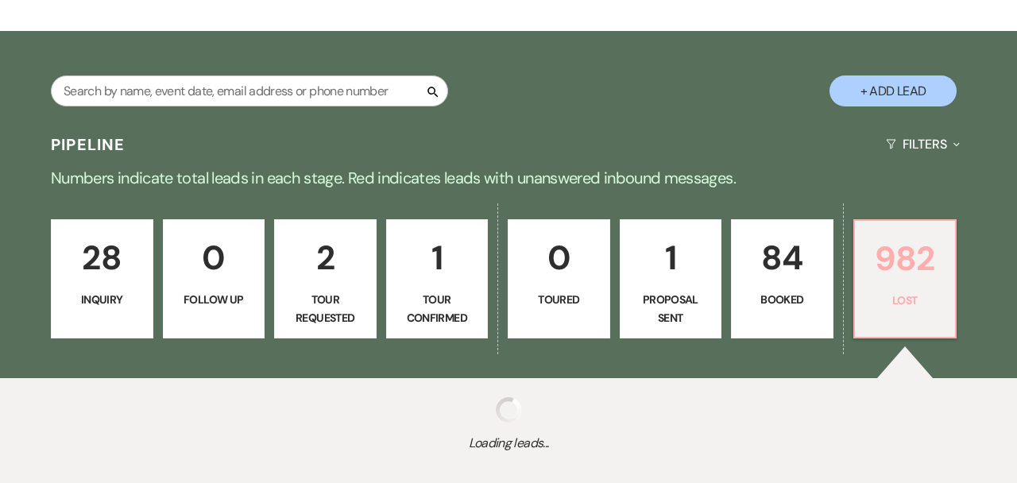
click at [878, 261] on p "982" at bounding box center [905, 258] width 82 height 53
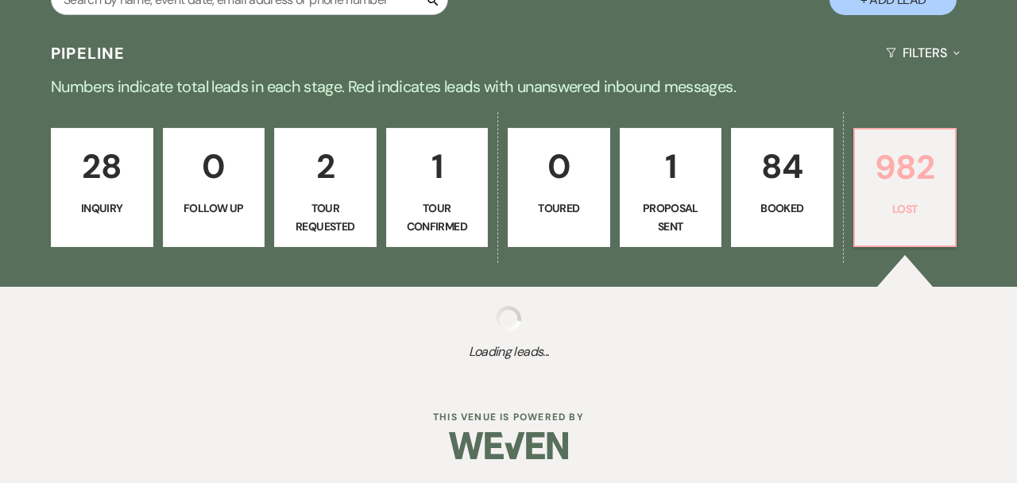
select select "8"
select select "11"
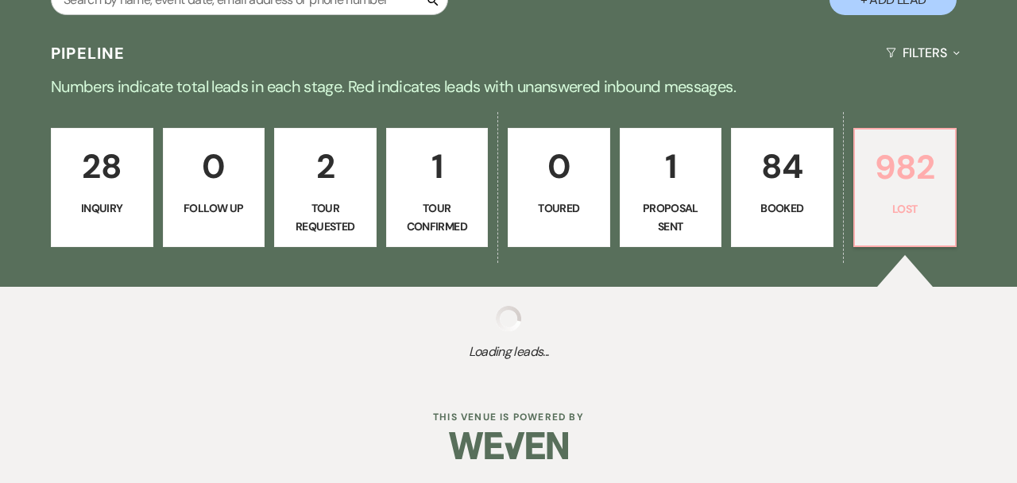
select select "8"
select select "6"
select select "8"
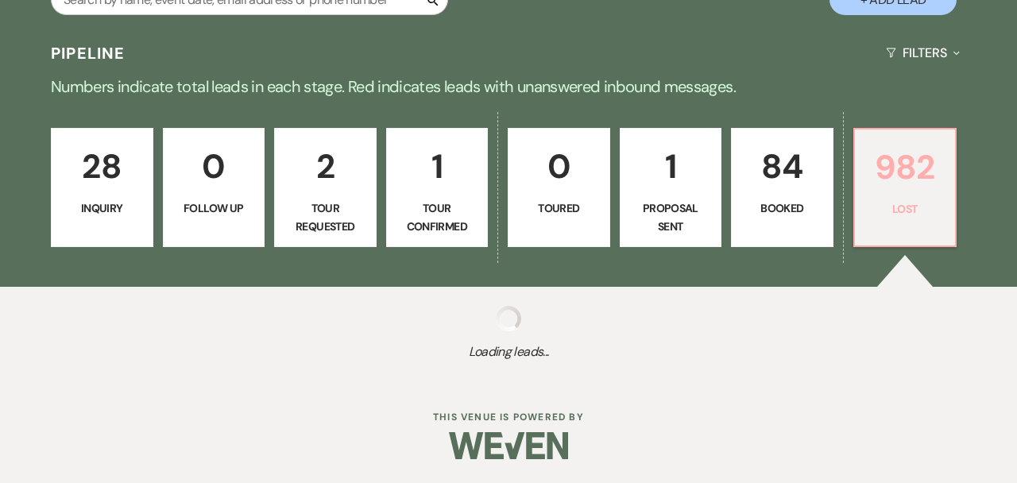
select select "8"
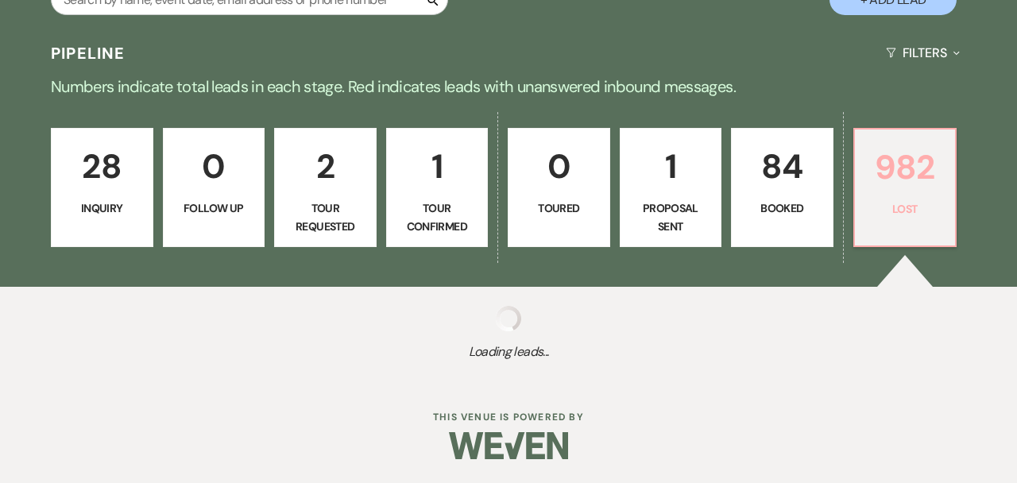
select select "8"
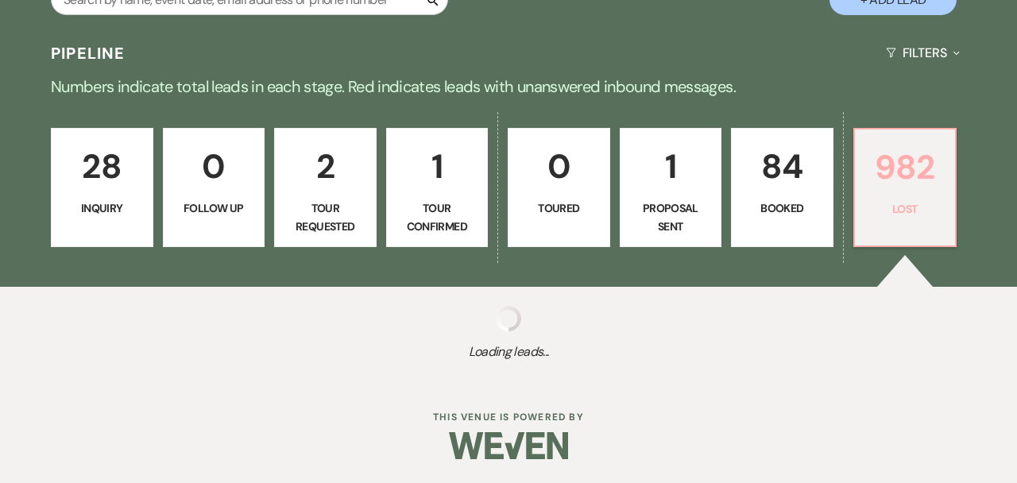
select select "8"
select select "6"
select select "8"
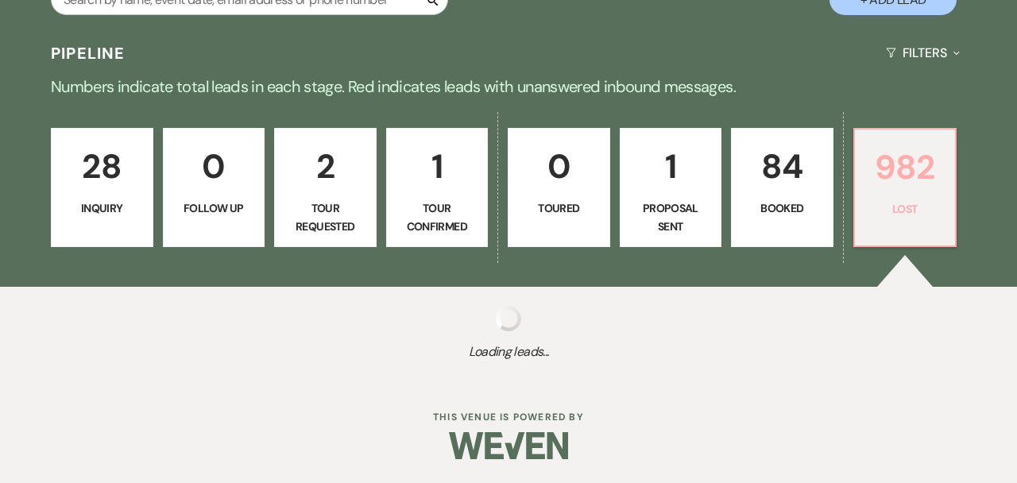
select select "8"
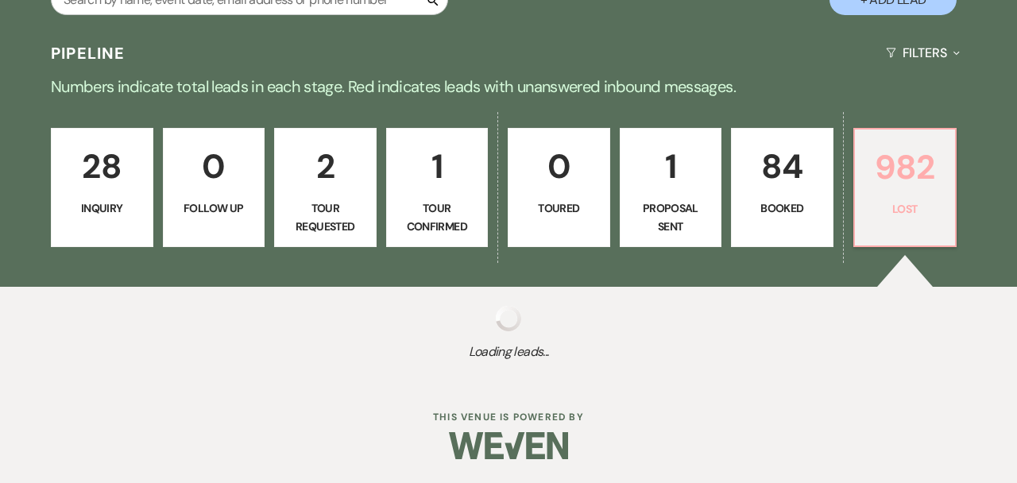
select select "8"
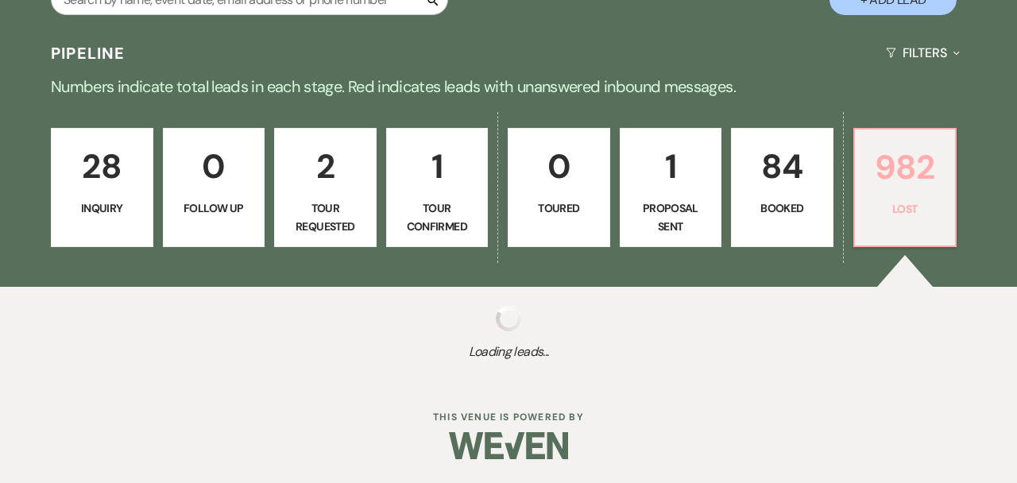
select select "8"
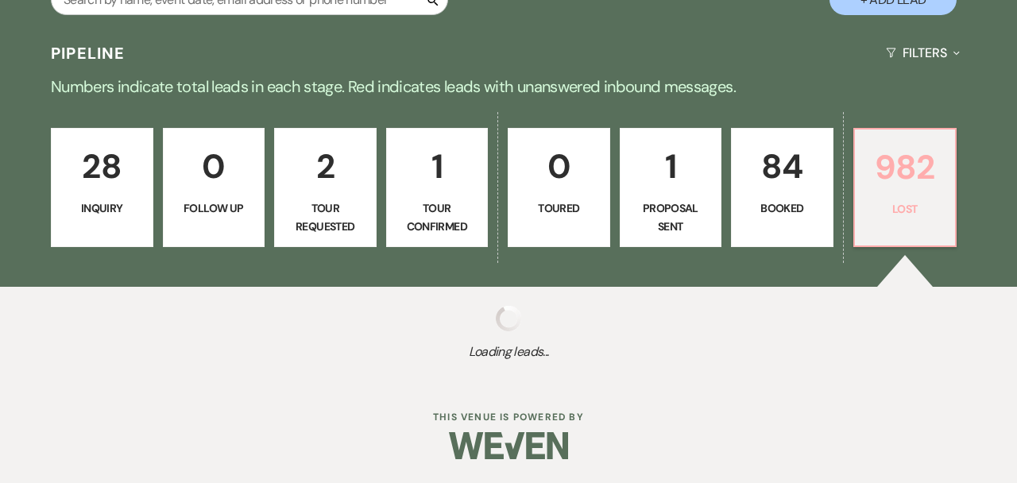
select select "8"
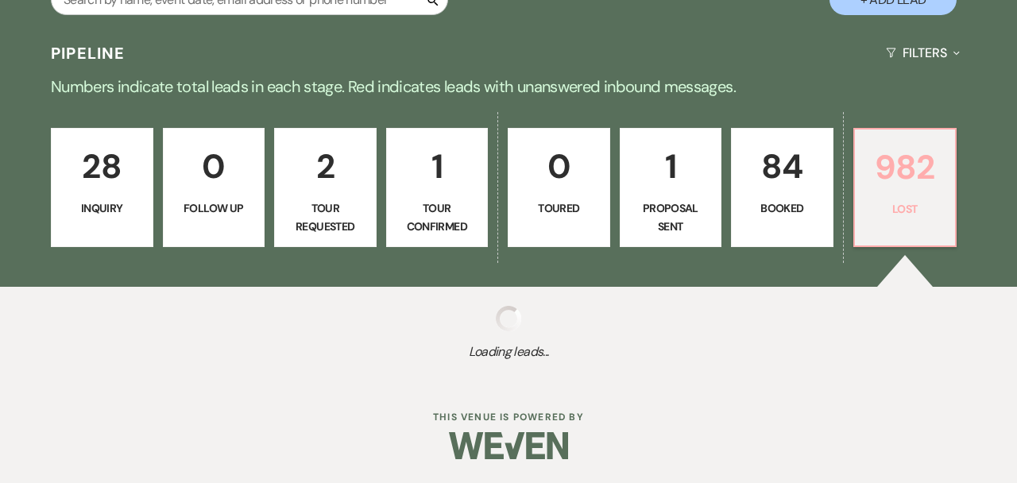
select select "8"
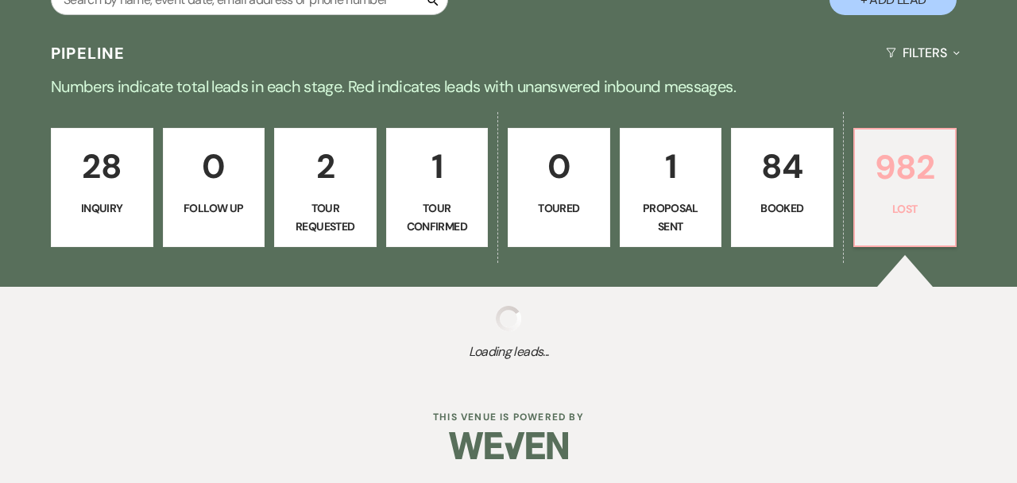
select select "8"
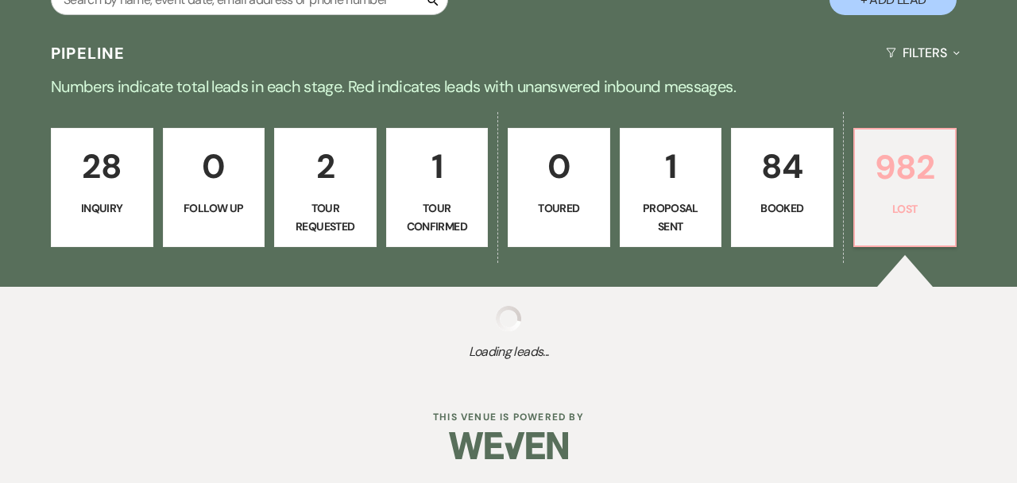
select select "8"
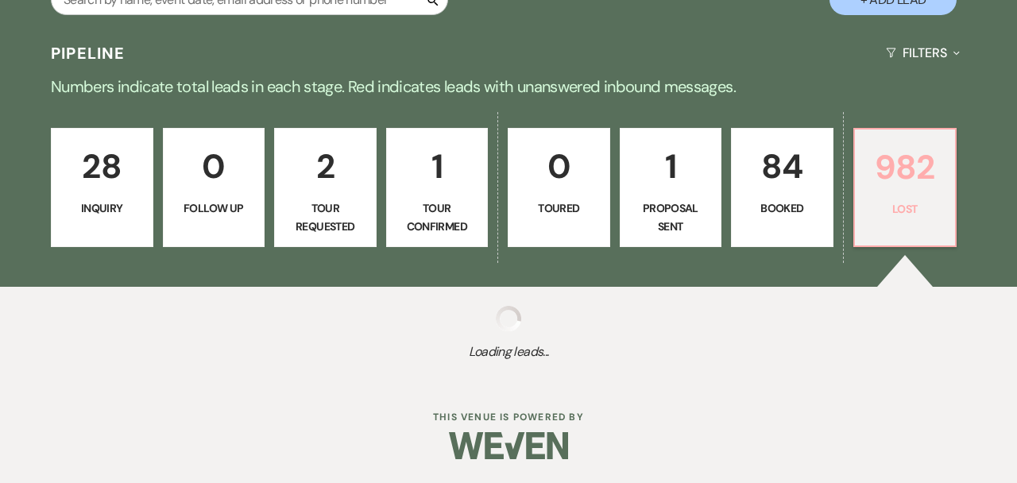
select select "8"
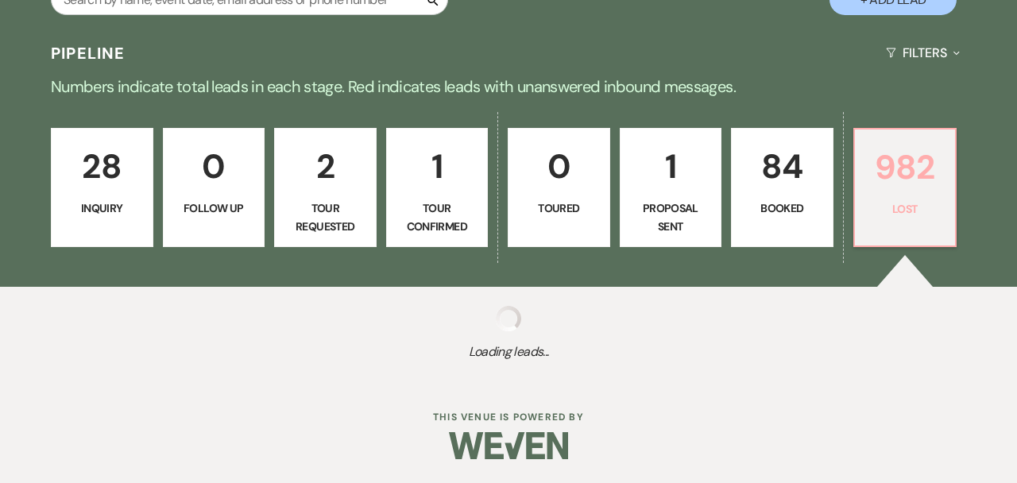
select select "8"
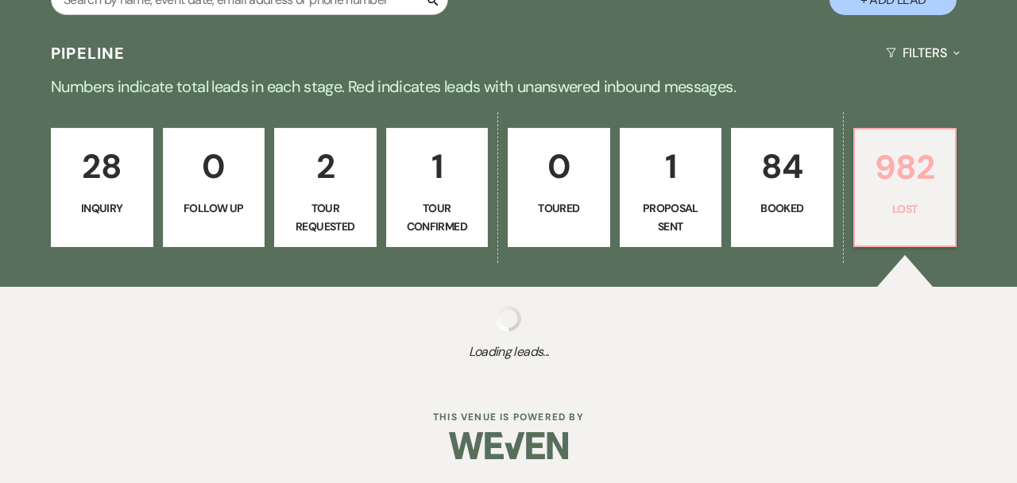
select select "8"
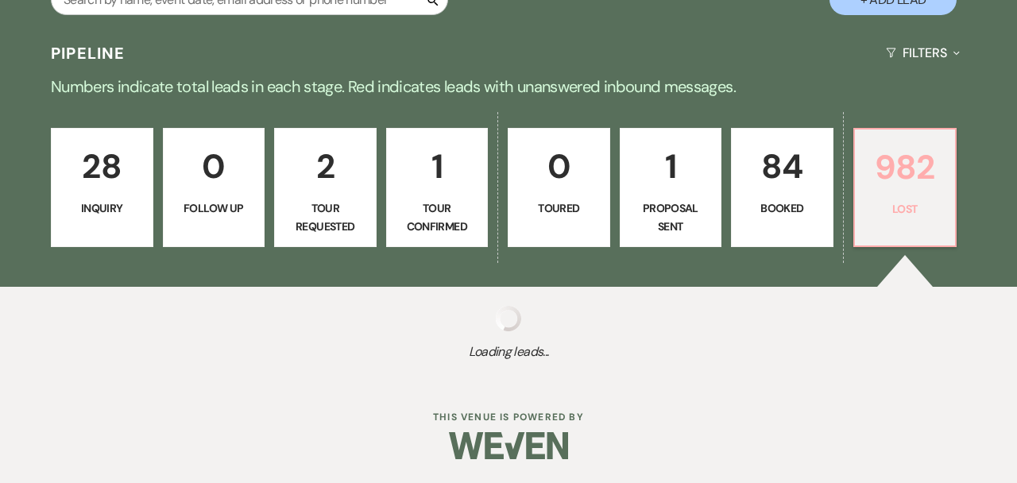
select select "8"
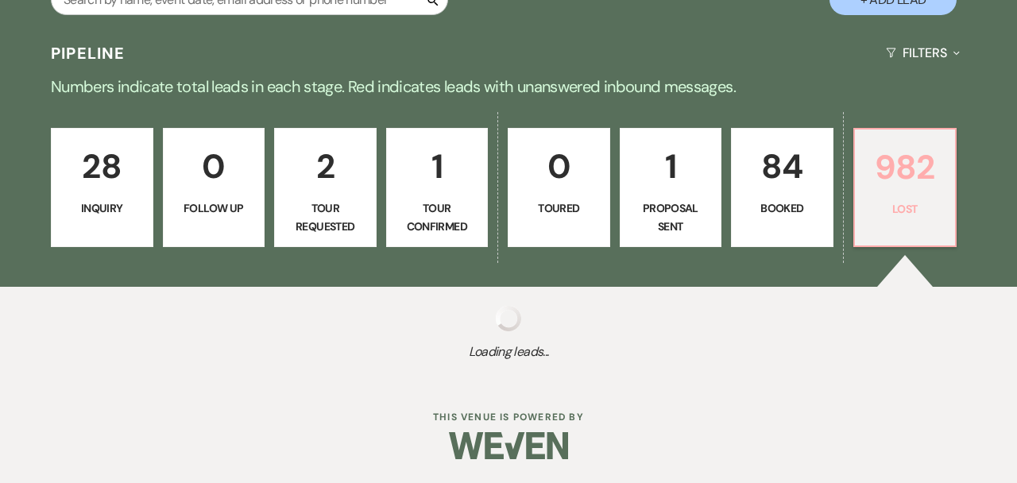
select select "8"
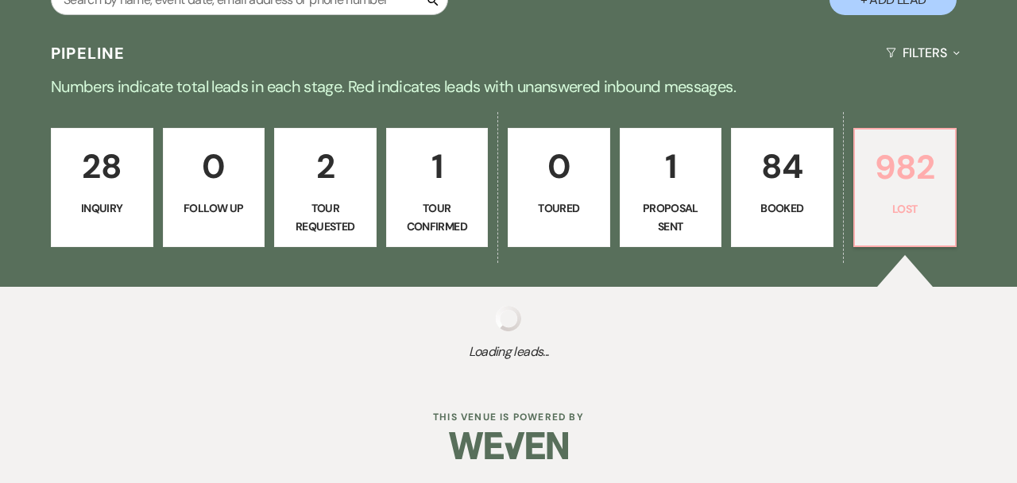
select select "8"
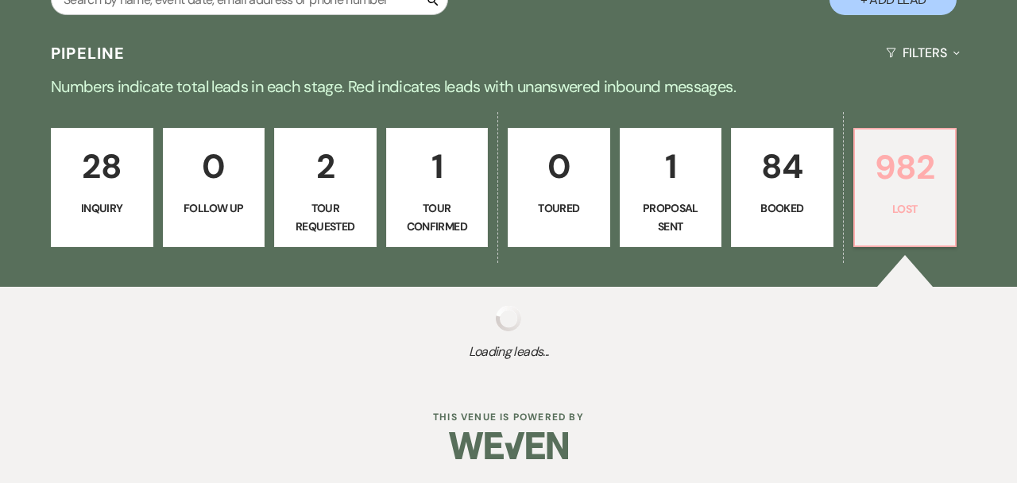
select select "8"
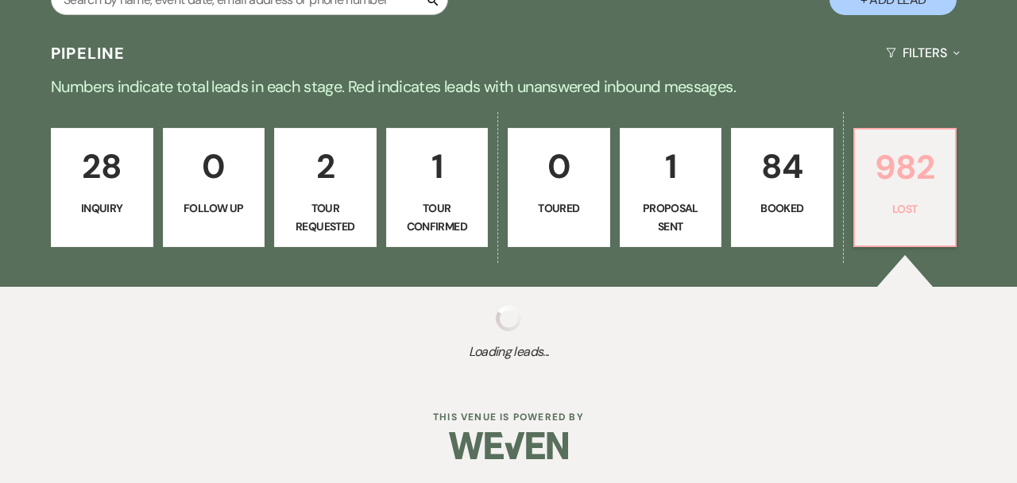
select select "8"
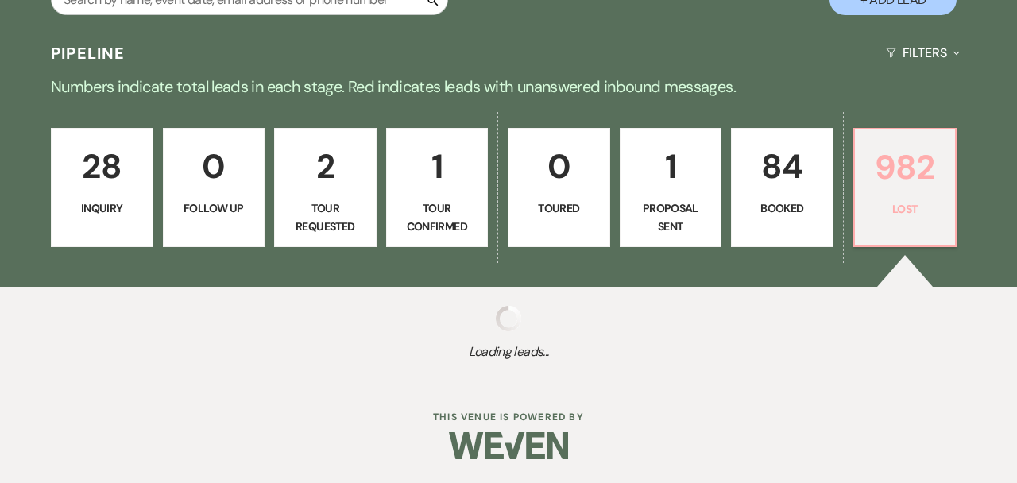
select select "11"
select select "8"
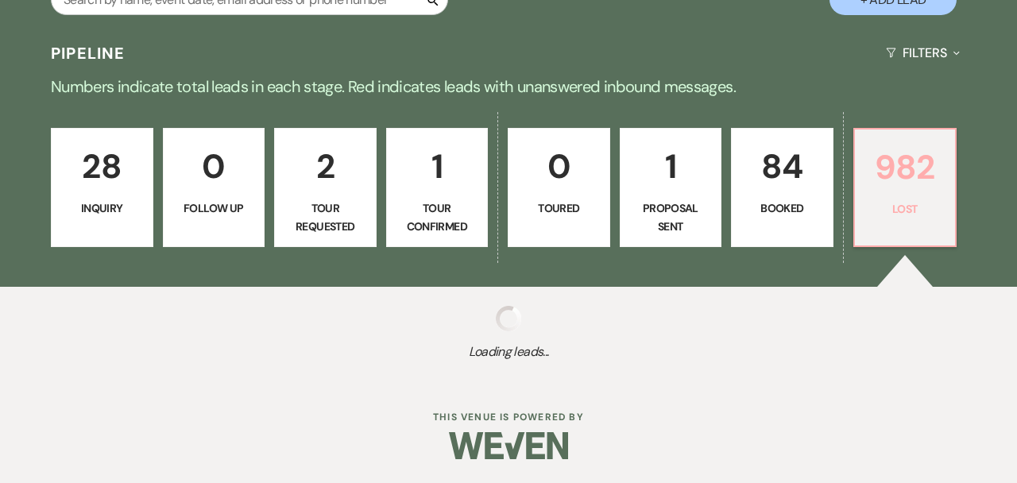
select select "8"
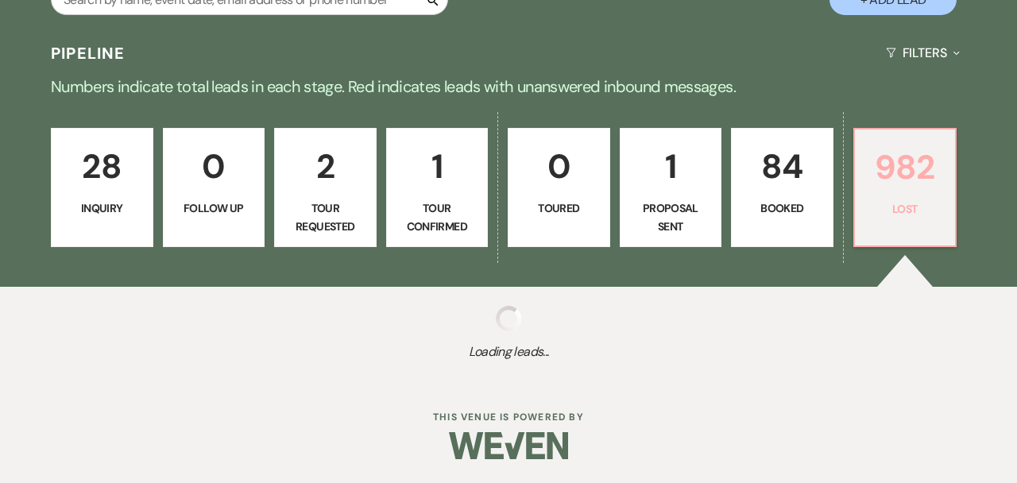
select select "8"
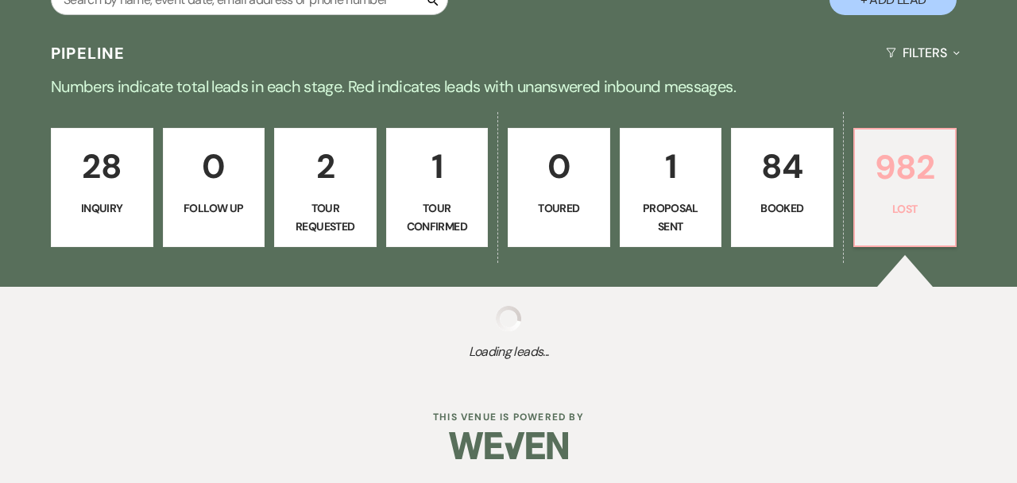
select select "8"
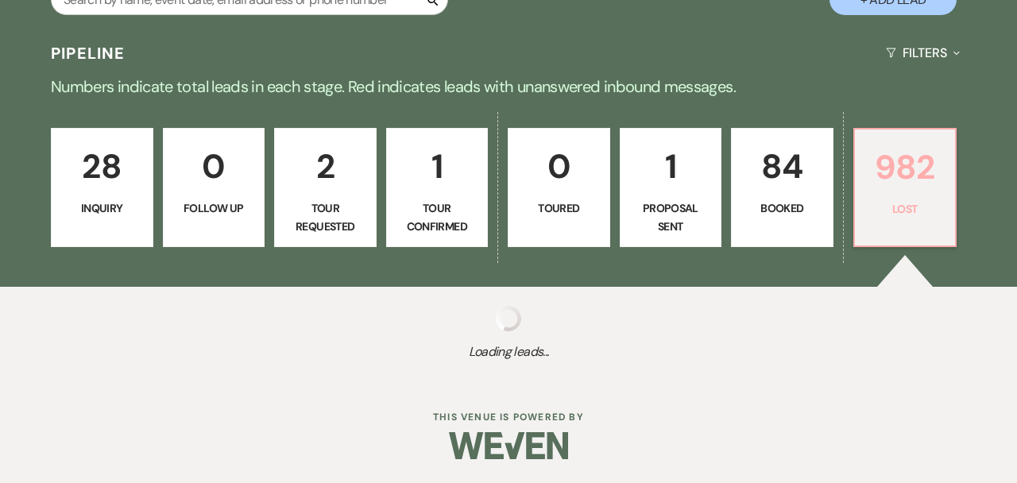
select select "8"
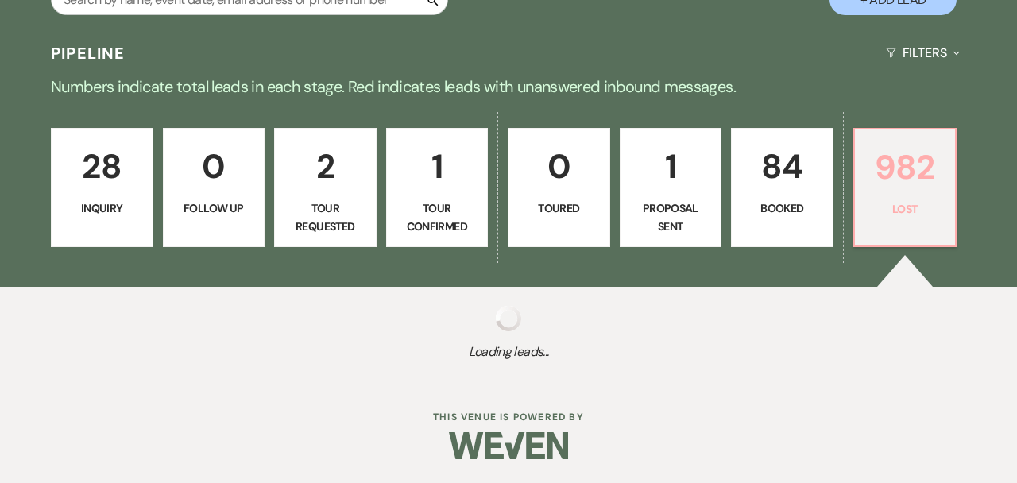
select select "8"
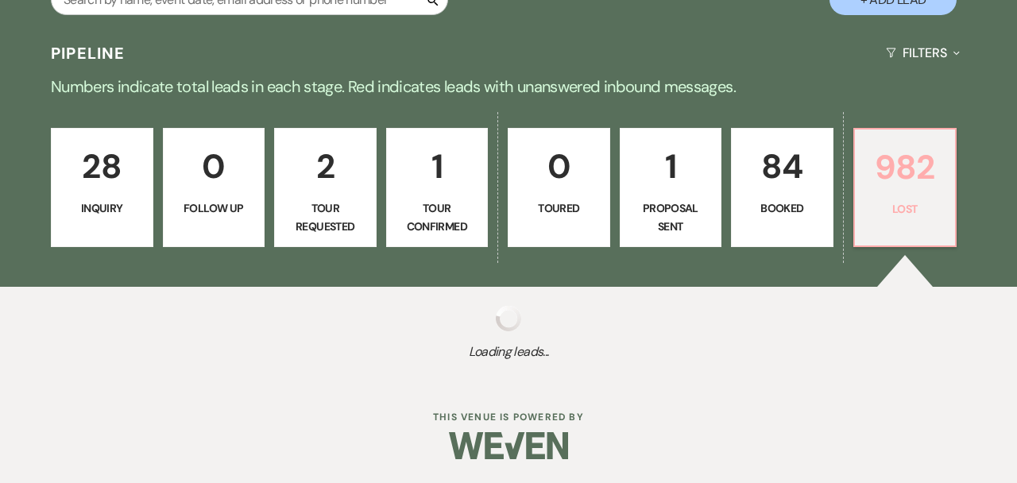
select select "8"
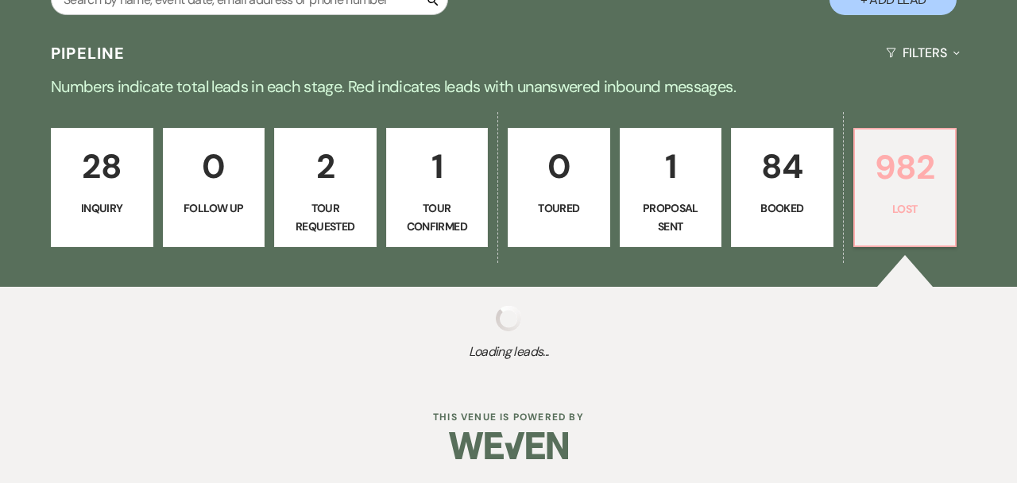
select select "8"
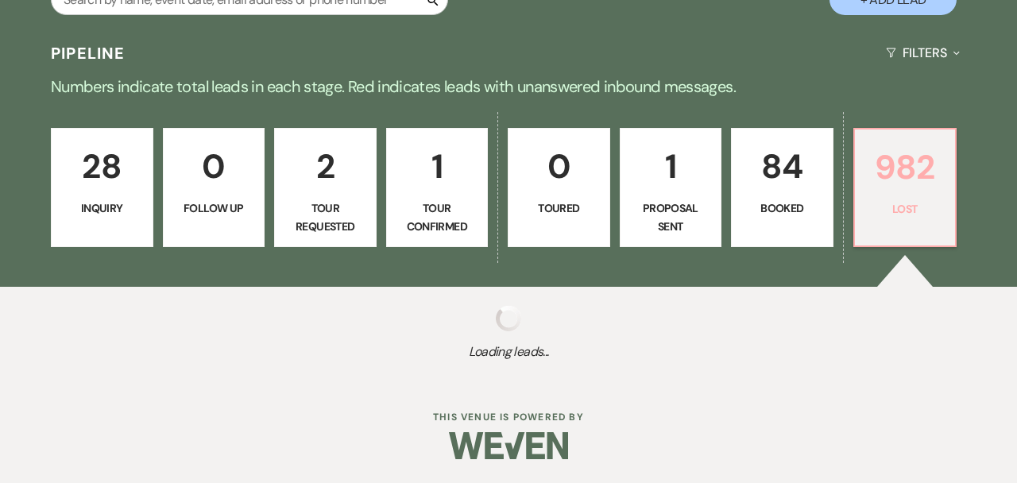
select select "8"
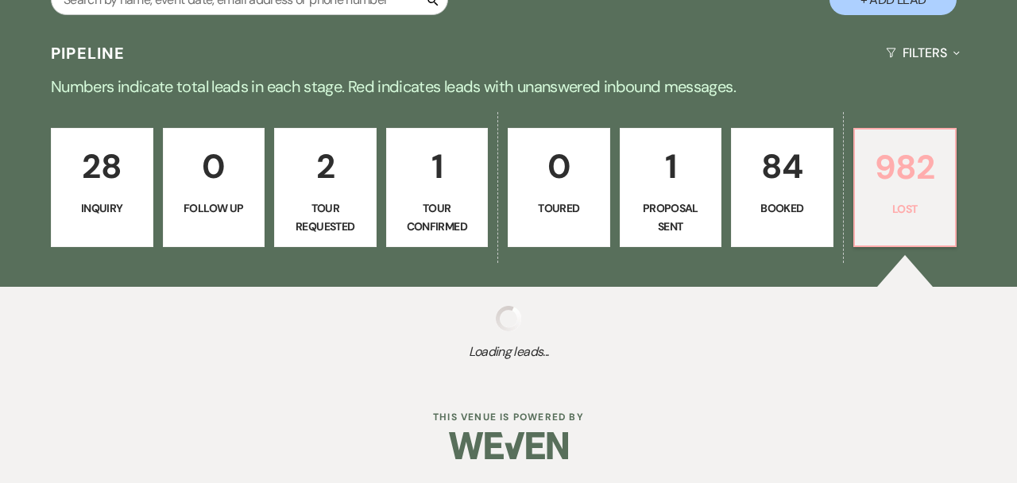
select select "8"
select select "7"
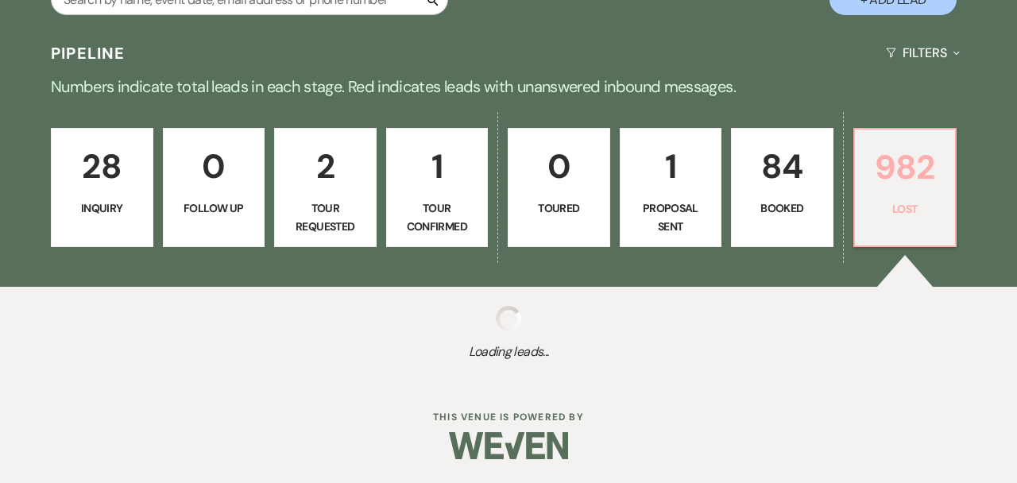
select select "8"
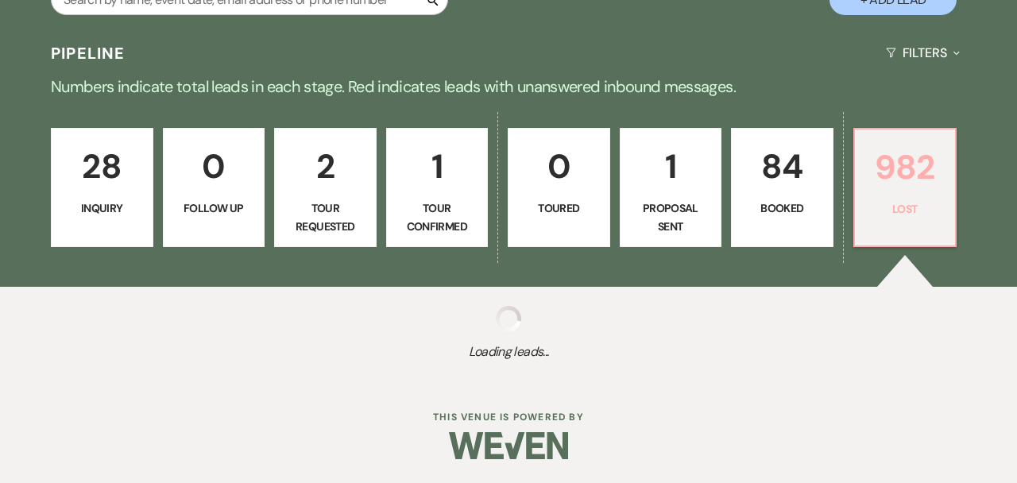
select select "8"
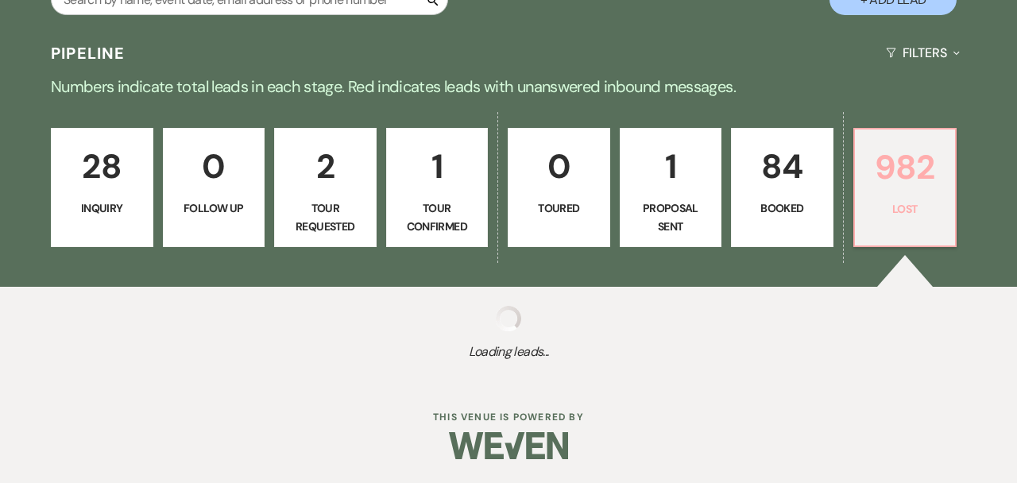
select select "8"
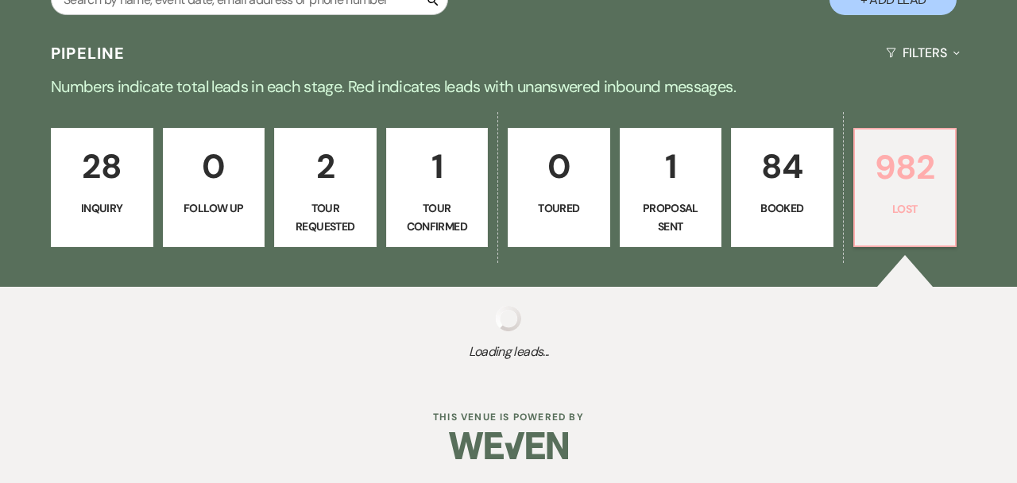
select select "8"
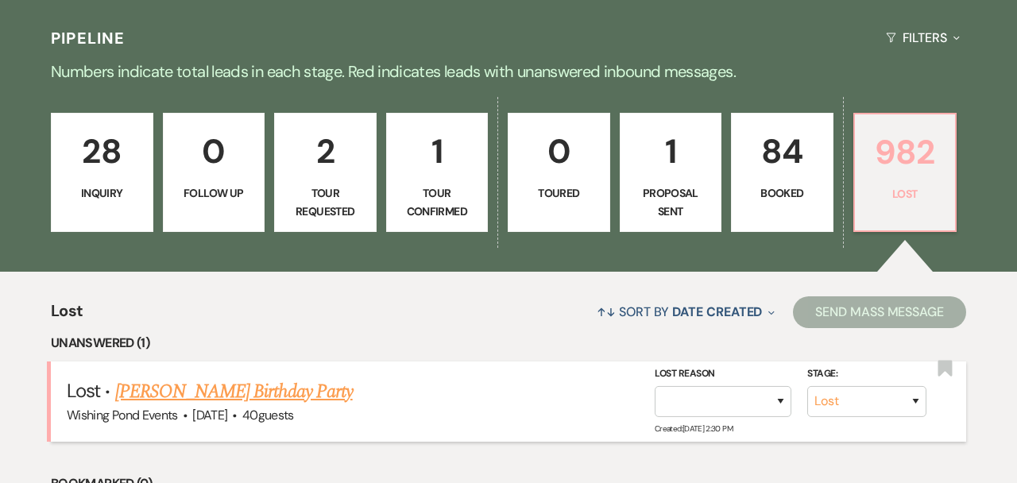
scroll to position [342, 0]
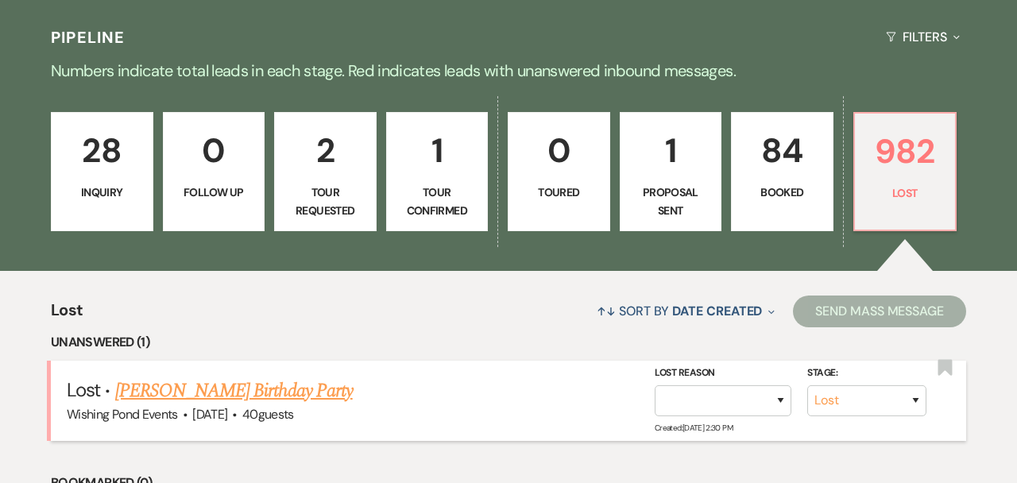
click at [193, 384] on link "[PERSON_NAME] Birthday Party" at bounding box center [233, 390] width 237 height 29
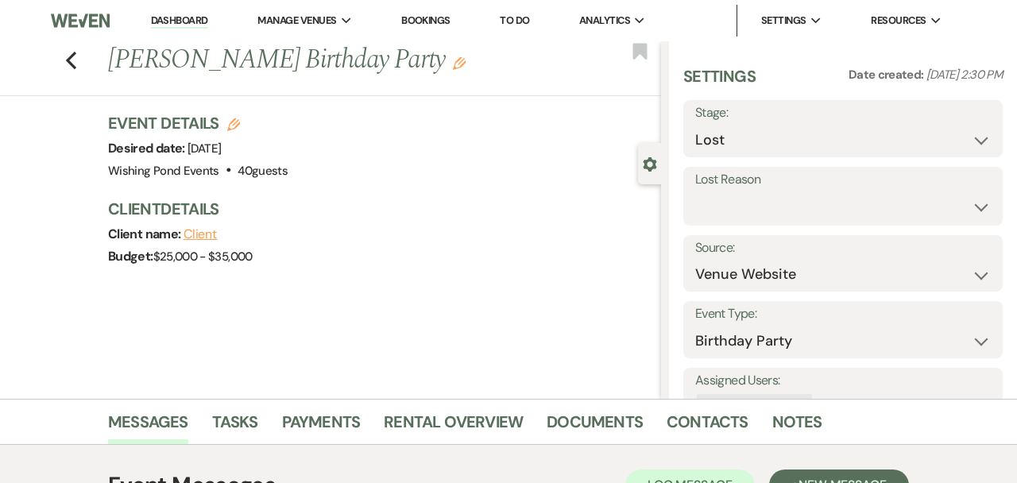
scroll to position [180, 0]
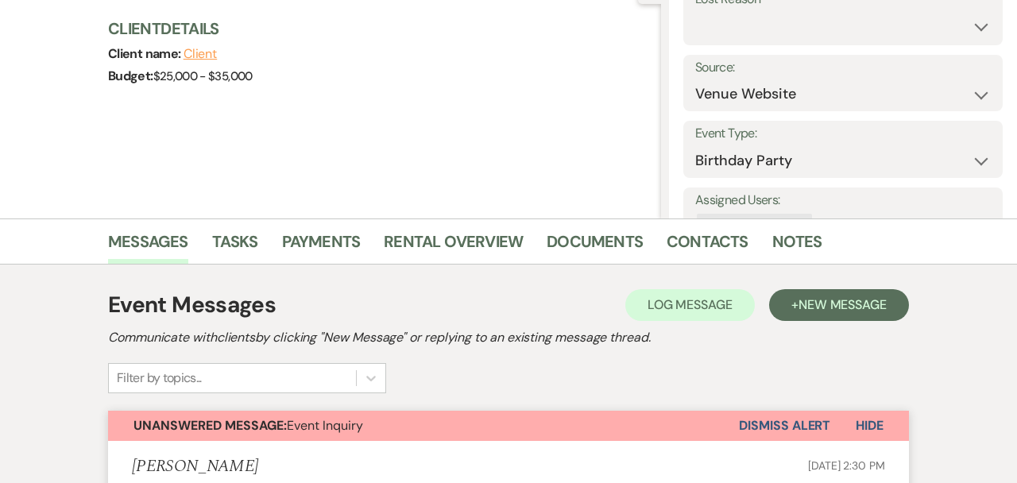
click at [787, 426] on button "Dismiss Alert" at bounding box center [784, 426] width 91 height 30
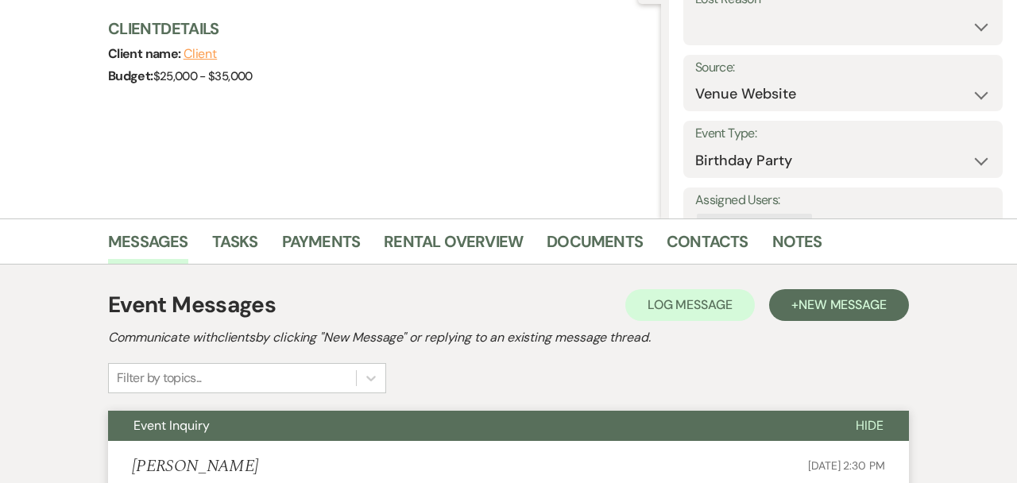
scroll to position [0, 0]
